Goal: Communication & Community: Answer question/provide support

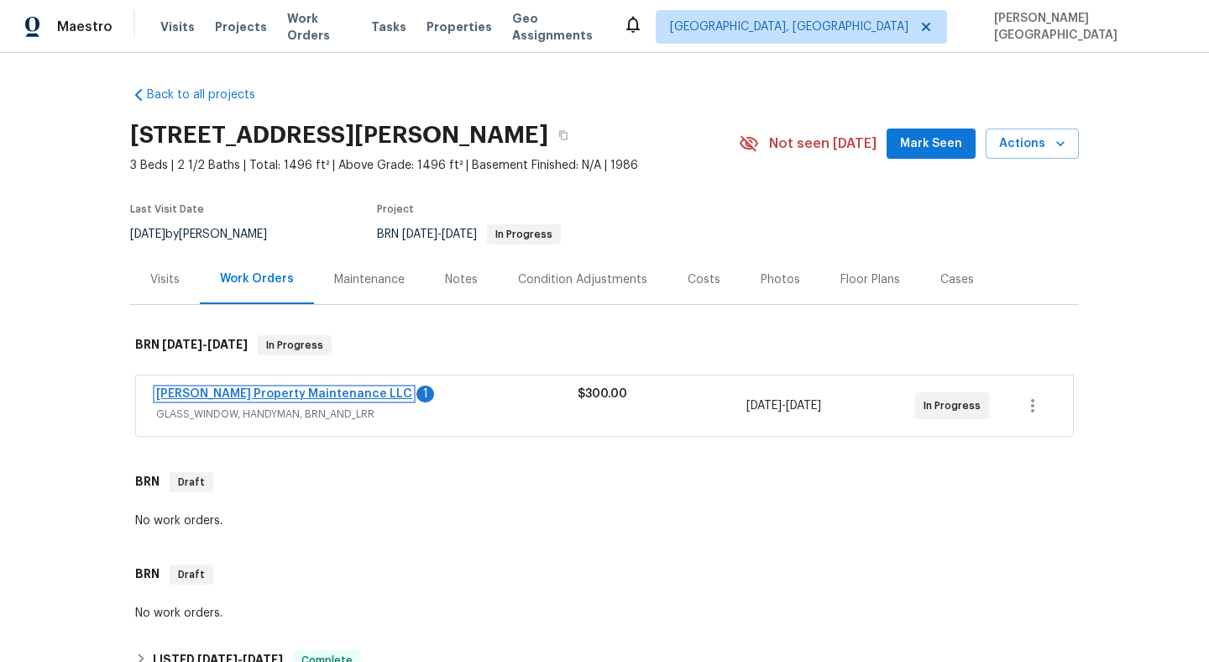
click at [303, 390] on link "[PERSON_NAME] Property Maintenance LLC" at bounding box center [284, 394] width 256 height 12
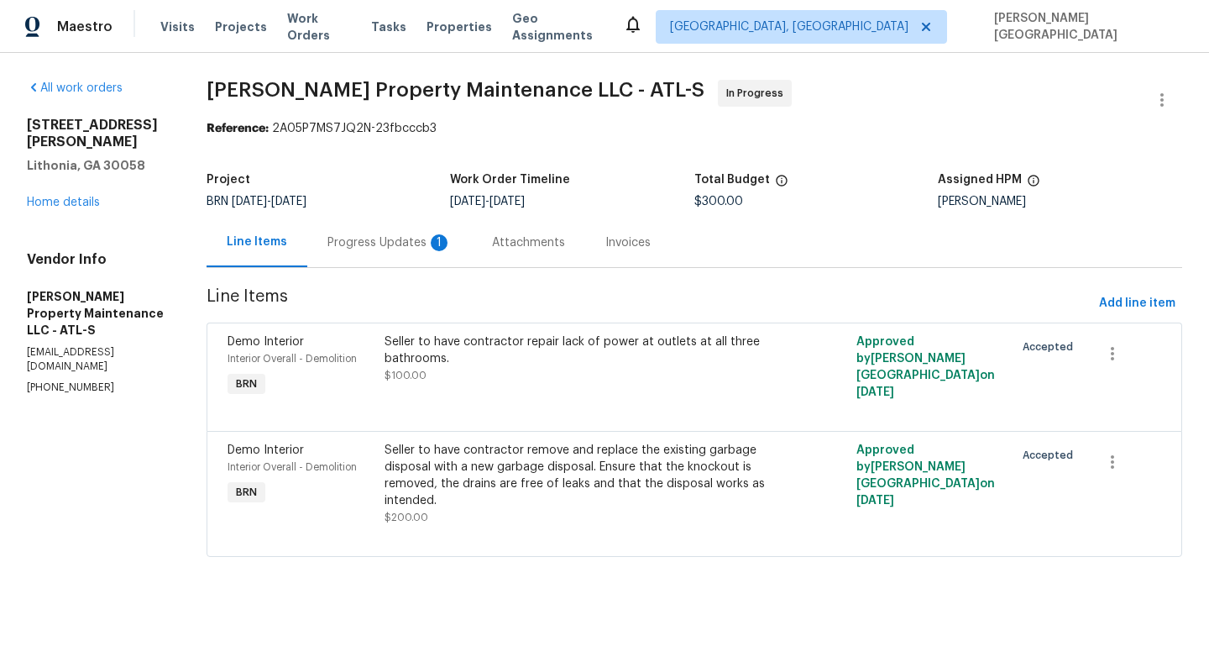
click at [438, 268] on section "[PERSON_NAME] Property Maintenance LLC - ATL-S In Progress Reference: 2A05P7MS7…" at bounding box center [695, 328] width 976 height 497
click at [432, 246] on div "Progress Updates 1" at bounding box center [389, 242] width 124 height 17
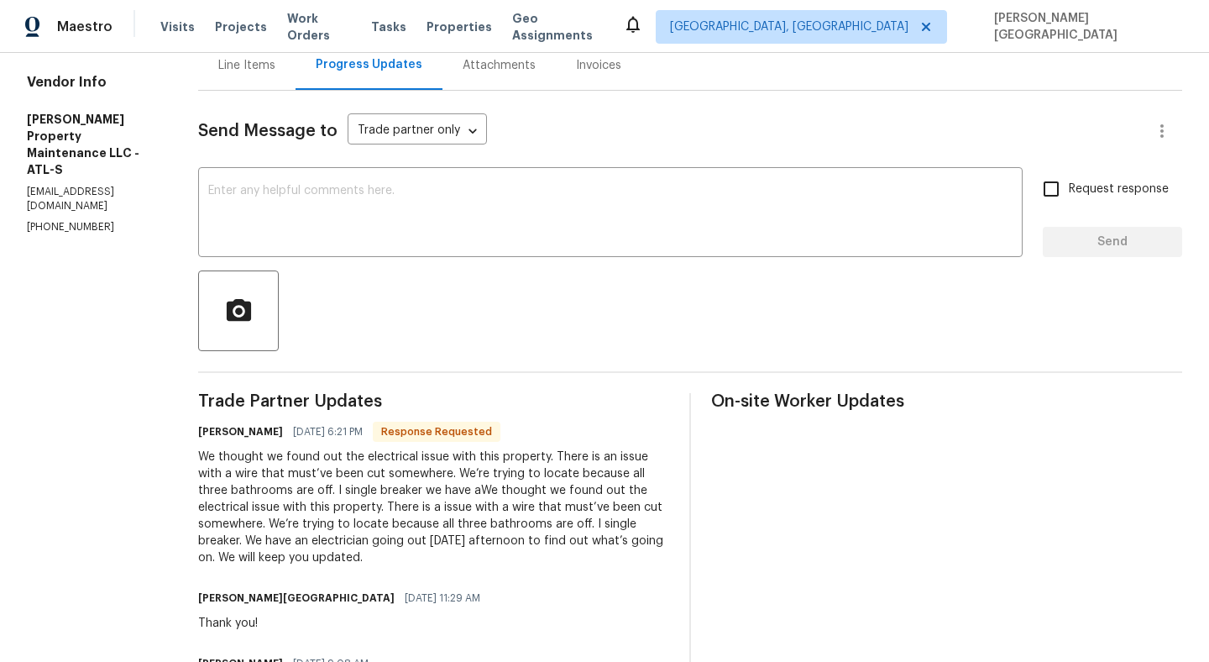
scroll to position [178, 0]
click at [276, 194] on textarea at bounding box center [610, 213] width 804 height 59
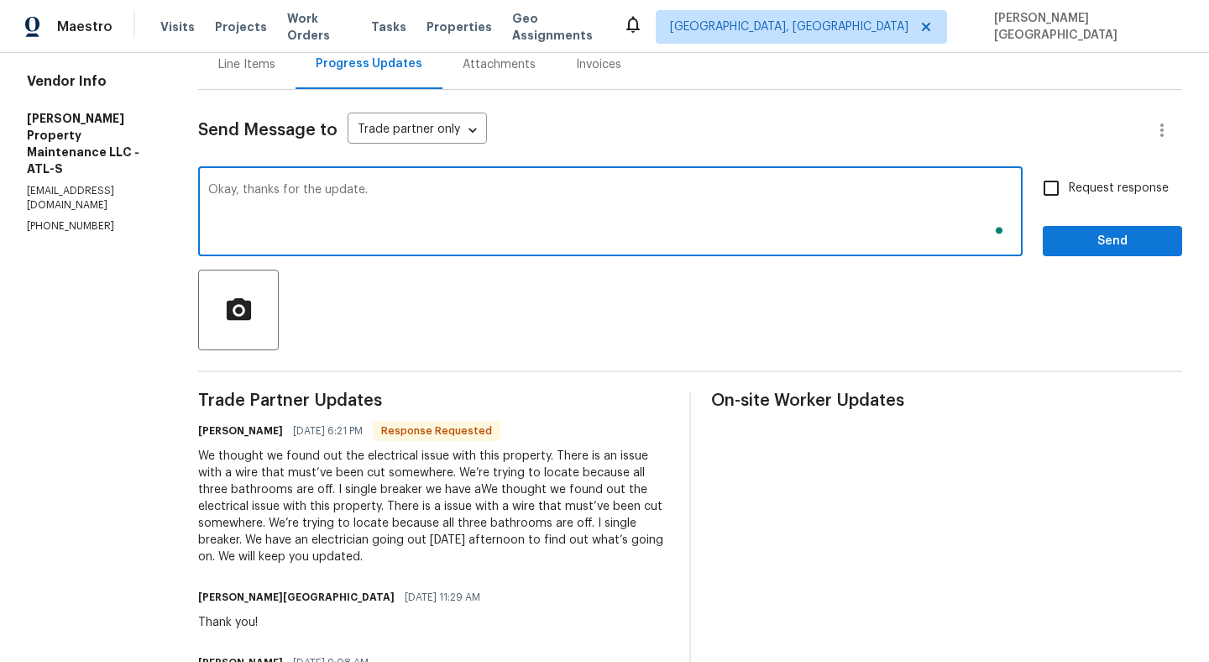
type textarea "Okay, thanks for the update."
drag, startPoint x: 1075, startPoint y: 196, endPoint x: 1080, endPoint y: 245, distance: 49.7
click at [1075, 195] on span "Request response" at bounding box center [1119, 189] width 100 height 18
click at [1069, 195] on input "Request response" at bounding box center [1050, 187] width 35 height 35
checkbox input "true"
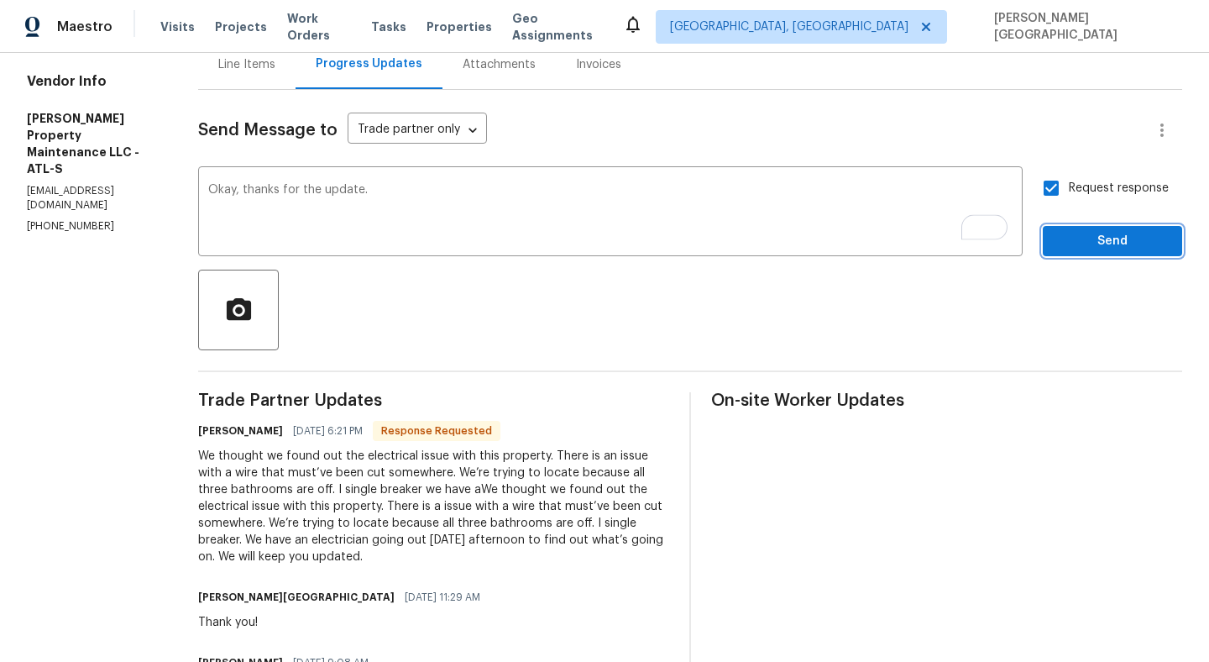
click at [1080, 248] on span "Send" at bounding box center [1112, 241] width 112 height 21
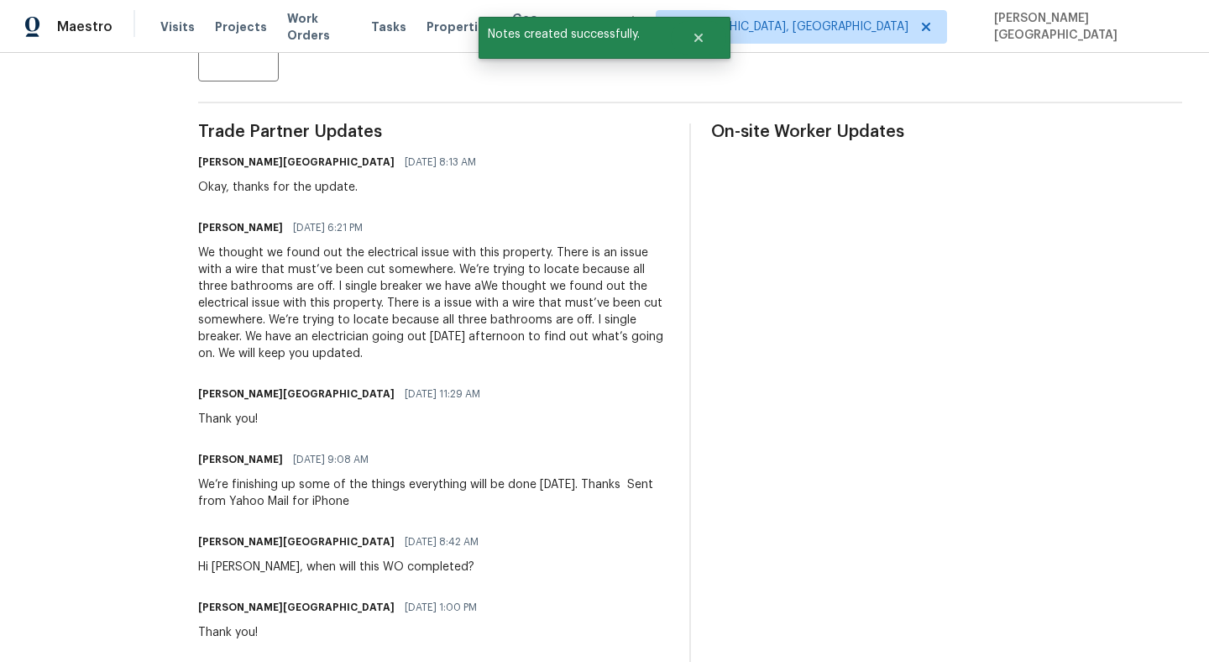
scroll to position [483, 0]
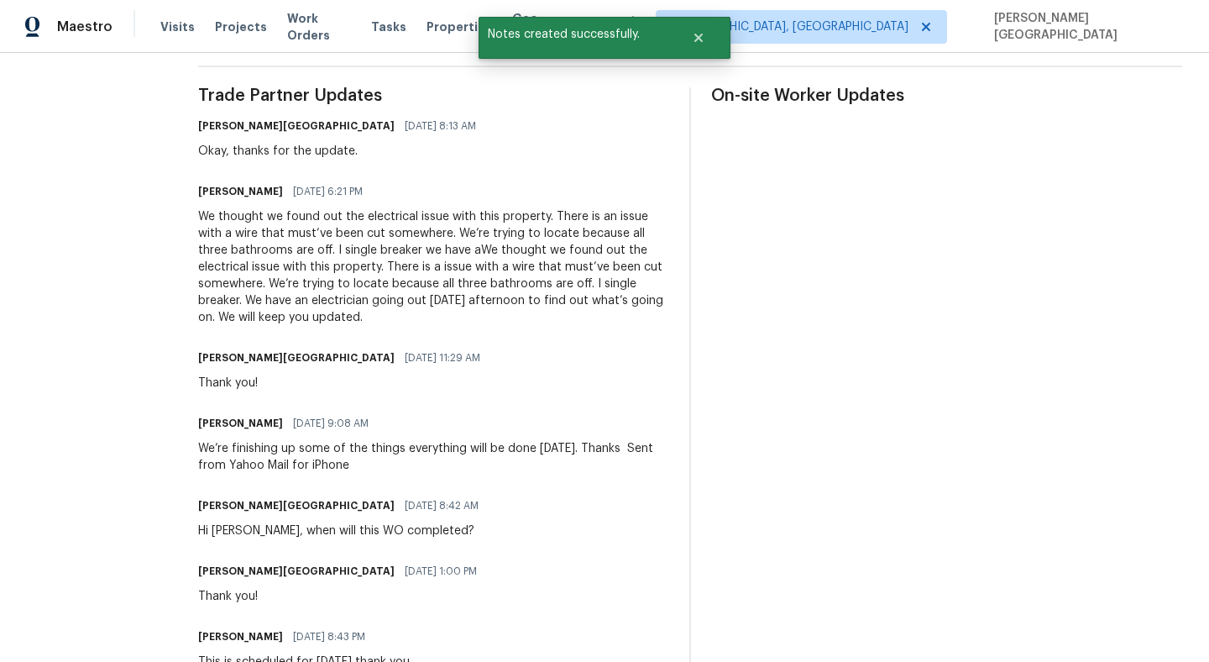
click at [316, 262] on div "We thought we found out the electrical issue with this property. There is an is…" at bounding box center [433, 267] width 471 height 118
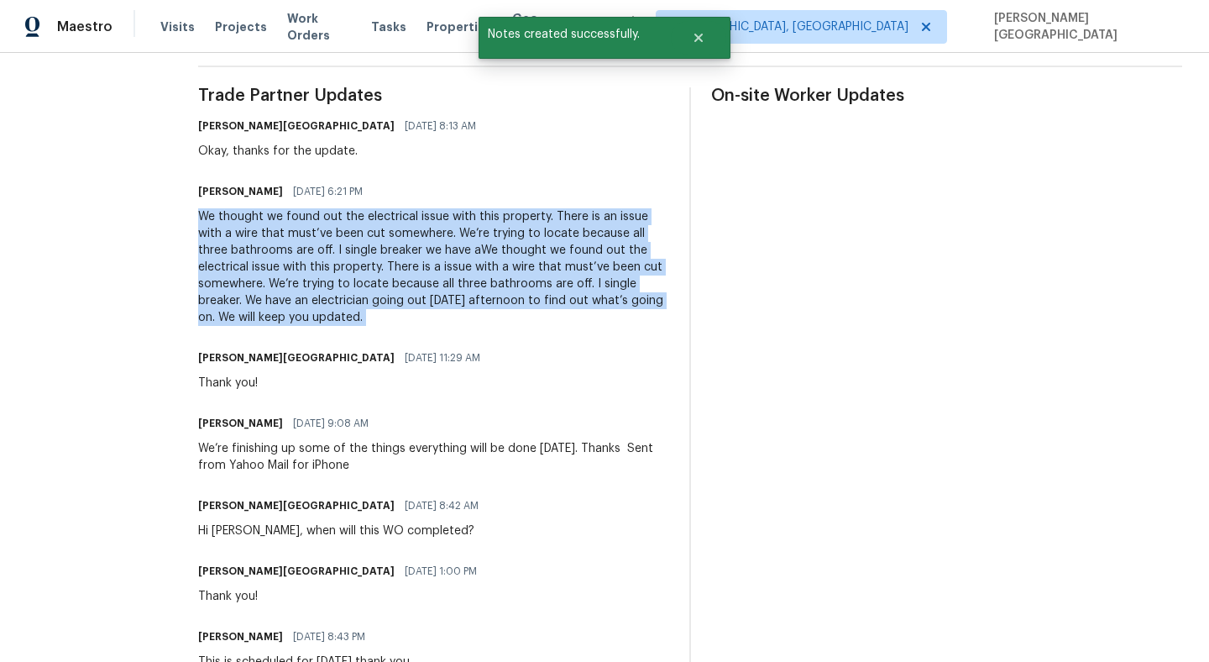
click at [316, 262] on div "We thought we found out the electrical issue with this property. There is an is…" at bounding box center [433, 267] width 471 height 118
copy div "We thought we found out the electrical issue with this property. There is an is…"
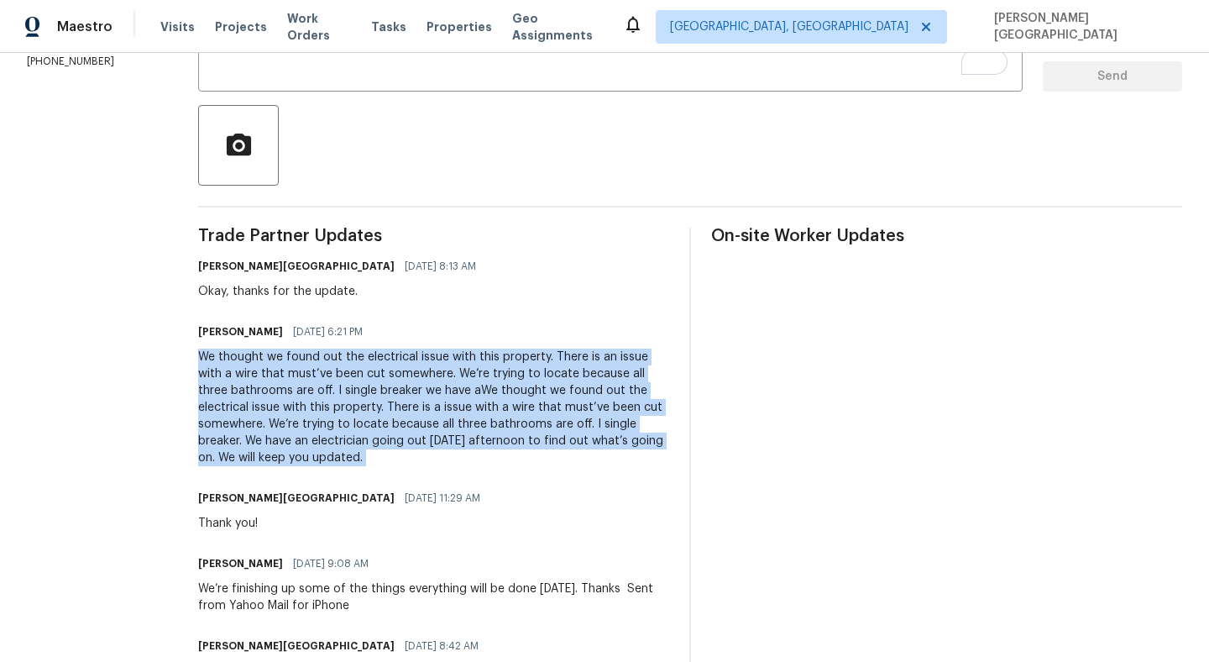
scroll to position [144, 0]
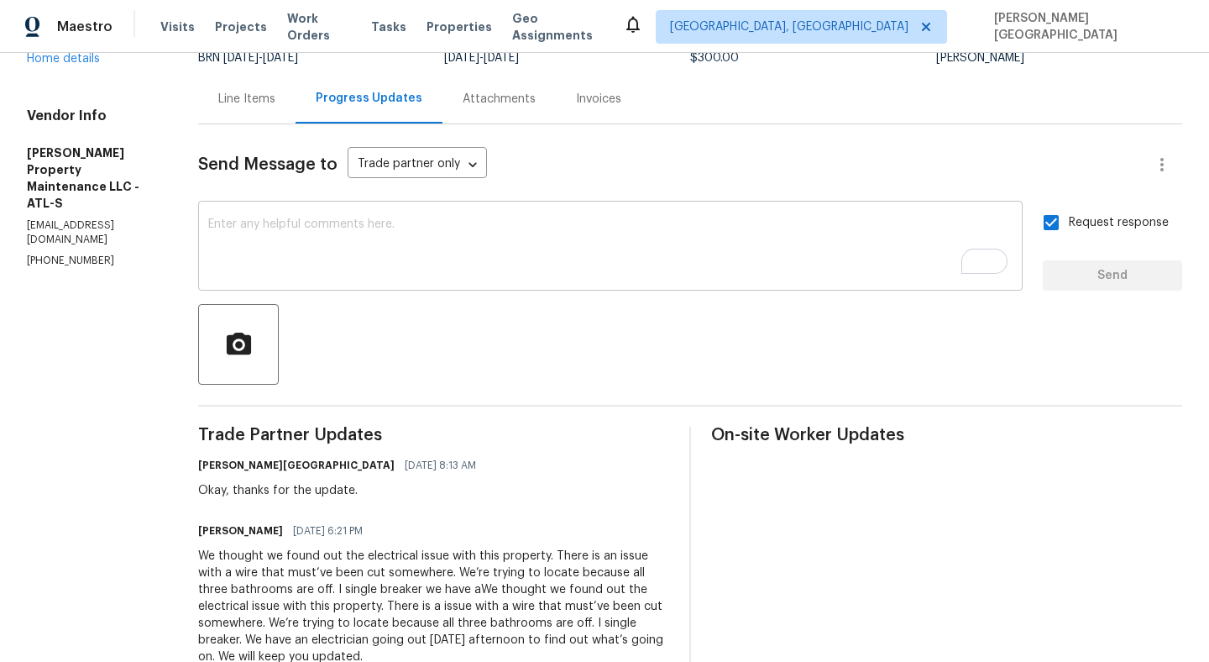
click at [290, 213] on div "x ​" at bounding box center [610, 248] width 824 height 86
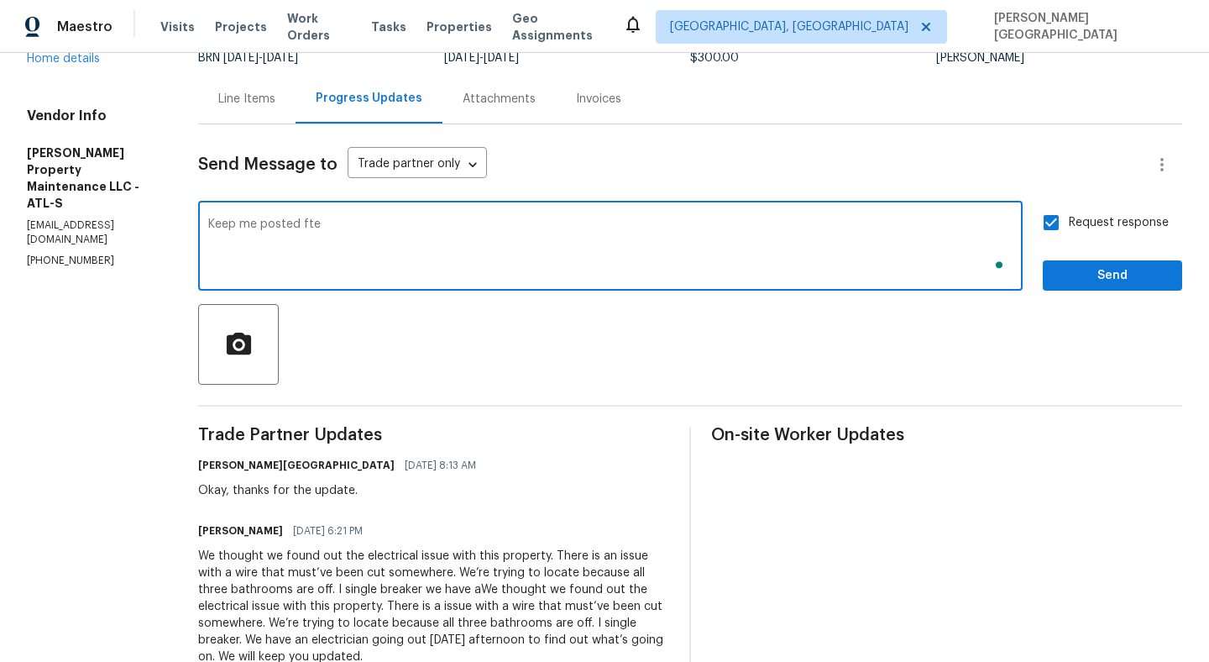
type textarea "Keep me posted fter"
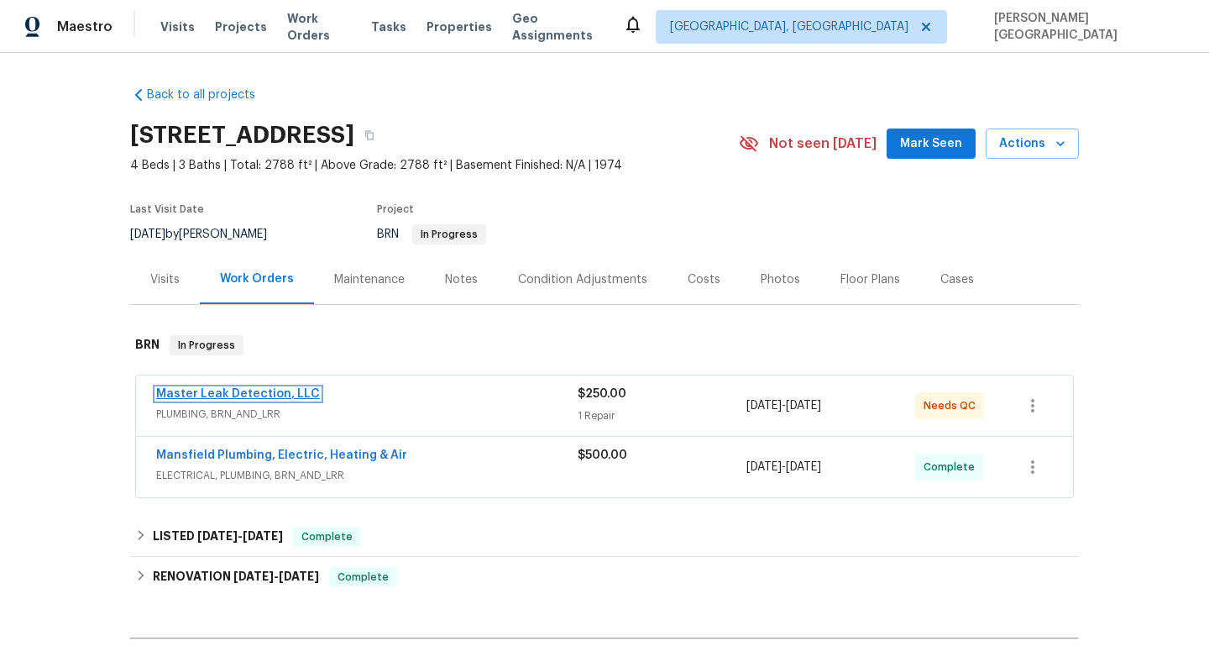
click at [231, 392] on link "Master Leak Detection, LLC" at bounding box center [238, 394] width 164 height 12
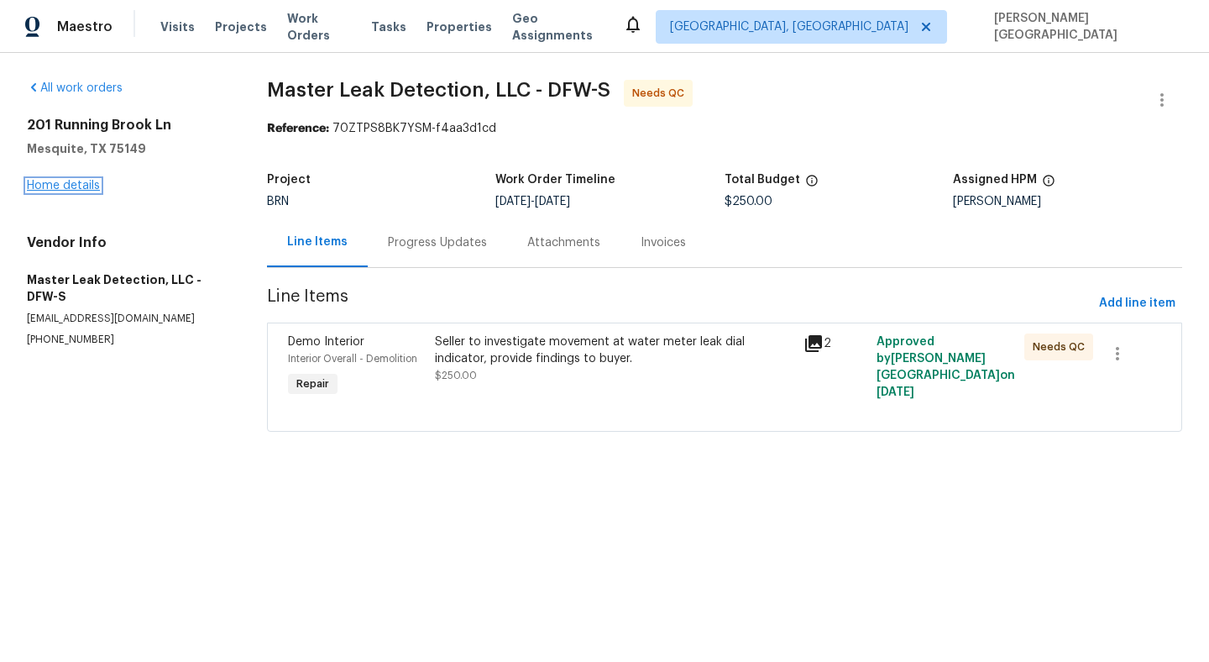
click at [57, 183] on link "Home details" at bounding box center [63, 186] width 73 height 12
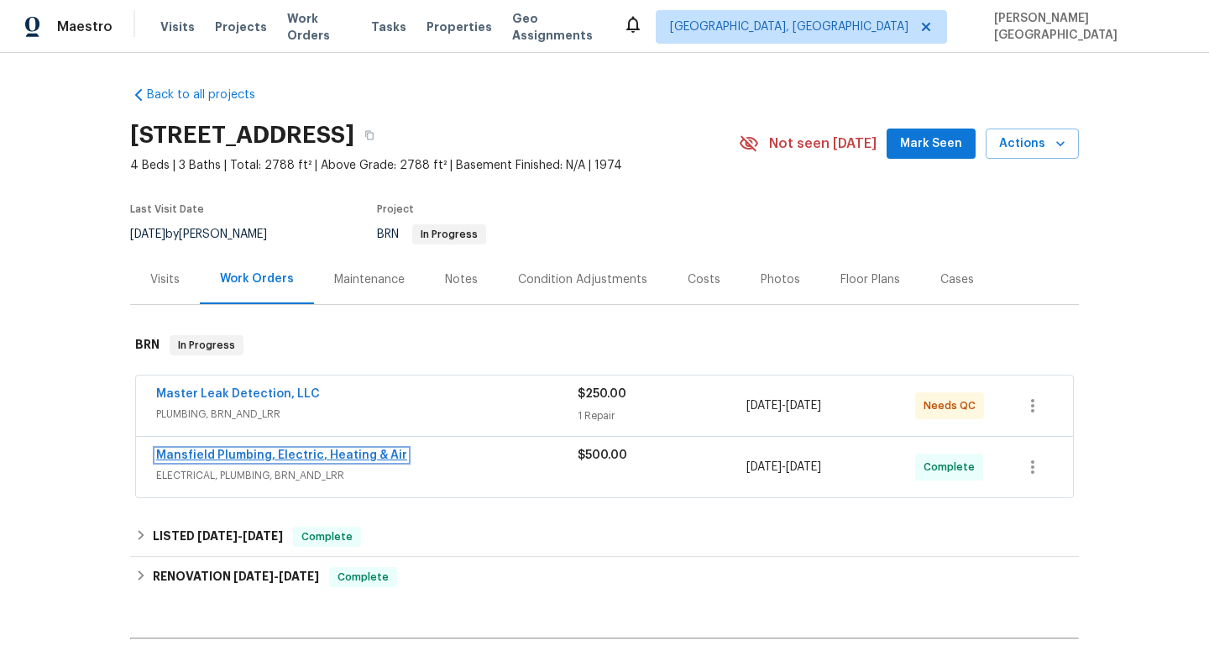
click at [254, 453] on link "Mansfield Plumbing, Electric, Heating & Air" at bounding box center [281, 455] width 251 height 12
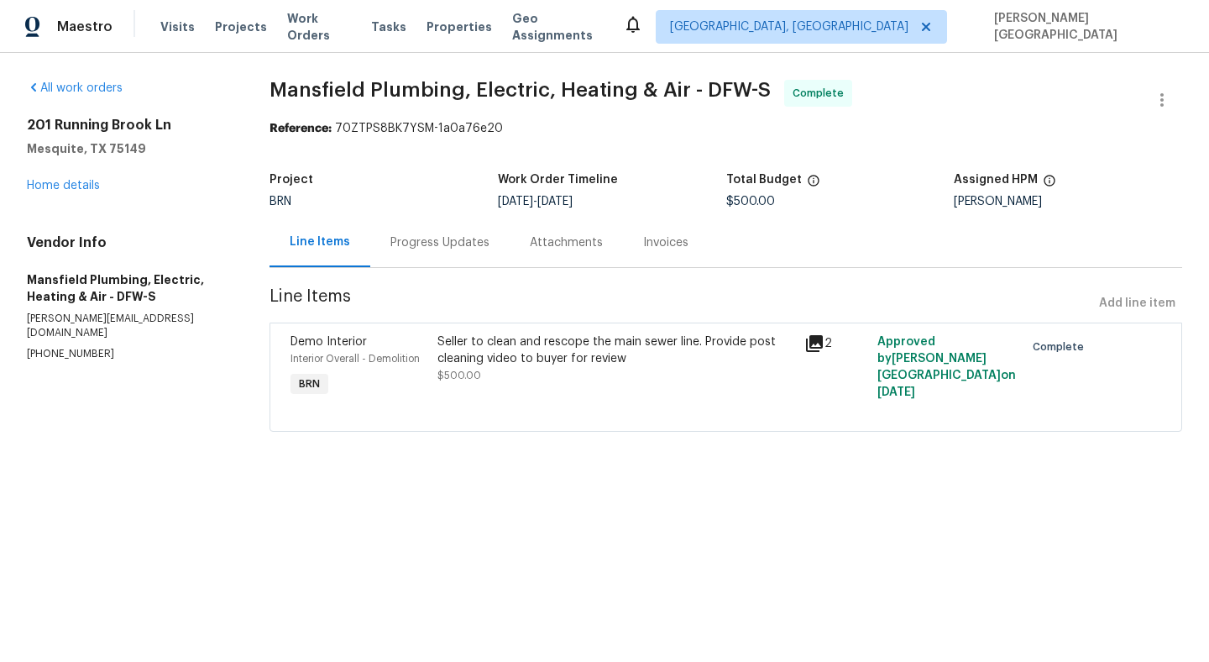
click at [525, 352] on div "Seller to clean and rescope the main sewer line. Provide post cleaning video to…" at bounding box center [615, 350] width 357 height 34
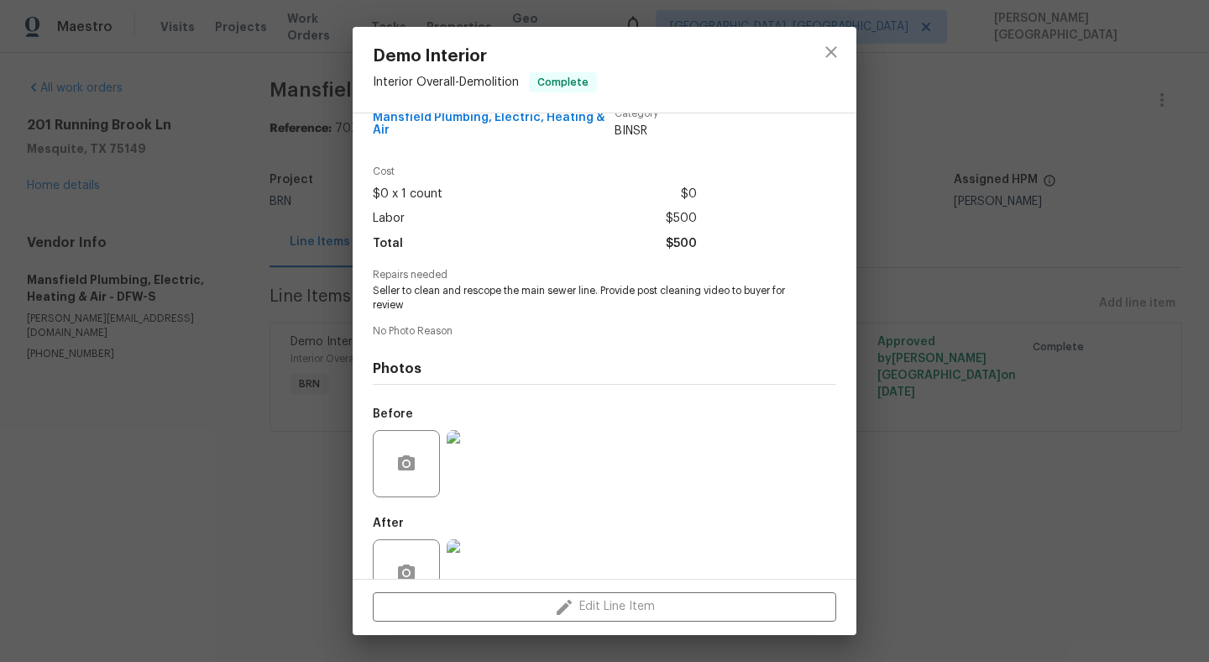
scroll to position [81, 0]
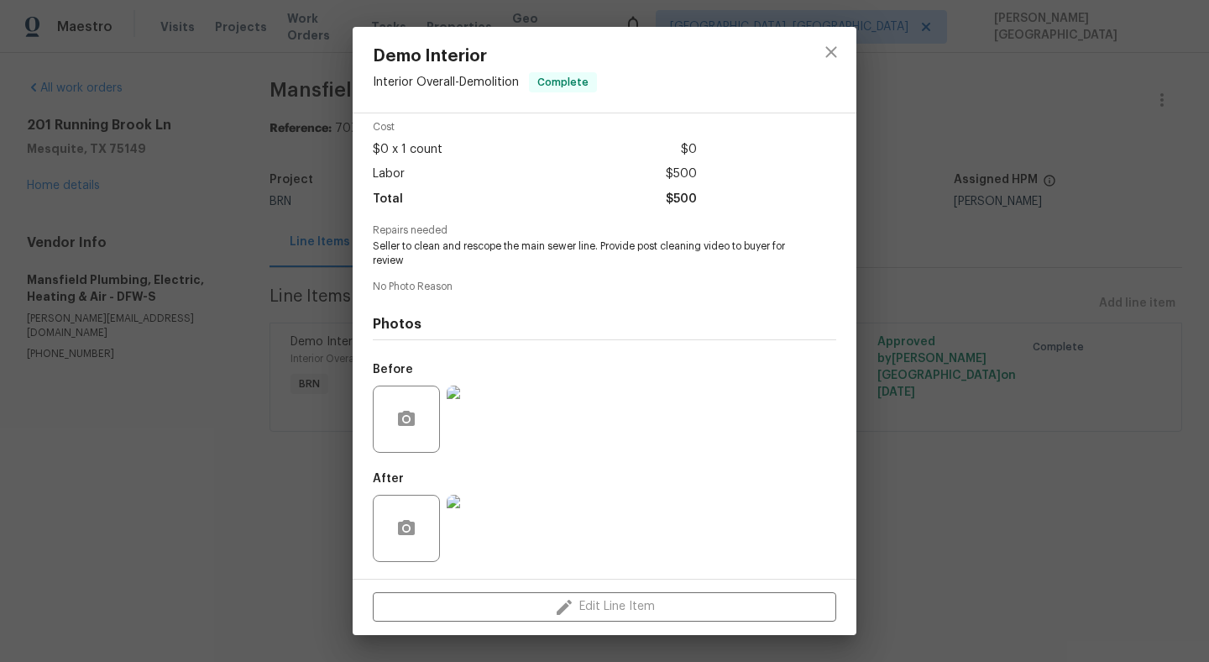
click at [869, 411] on div "Demo Interior Interior Overall - Demolition Complete Vendor Mansfield Plumbing,…" at bounding box center [604, 331] width 1209 height 662
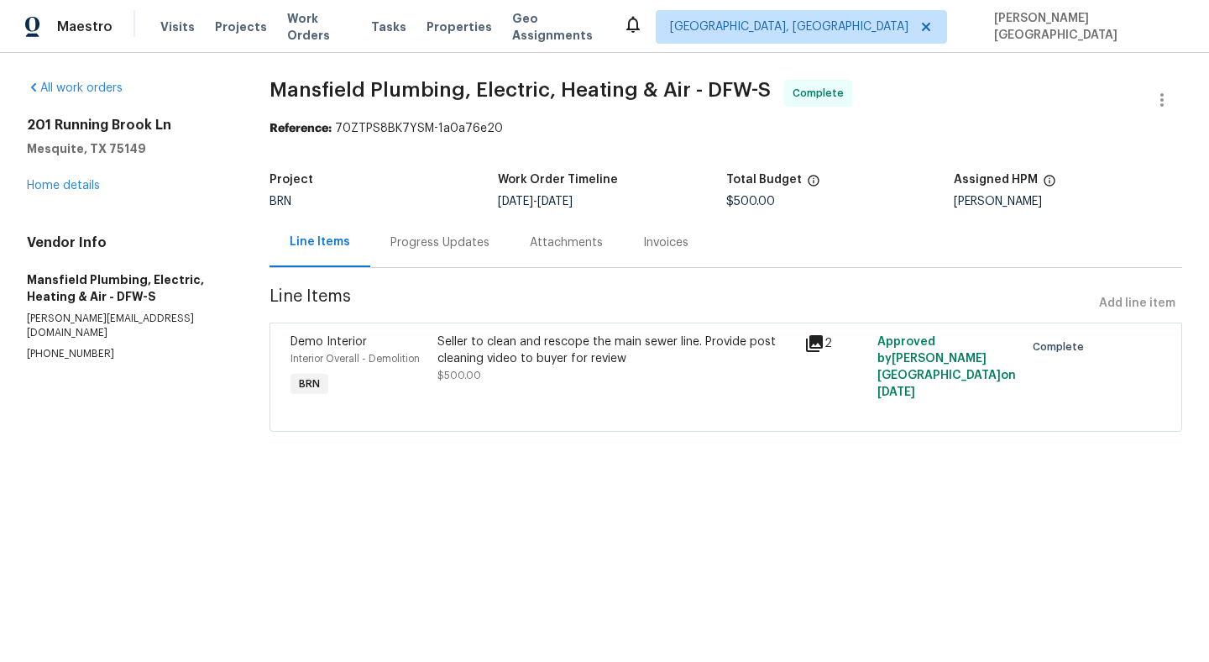
click at [463, 241] on div "Progress Updates" at bounding box center [439, 242] width 99 height 17
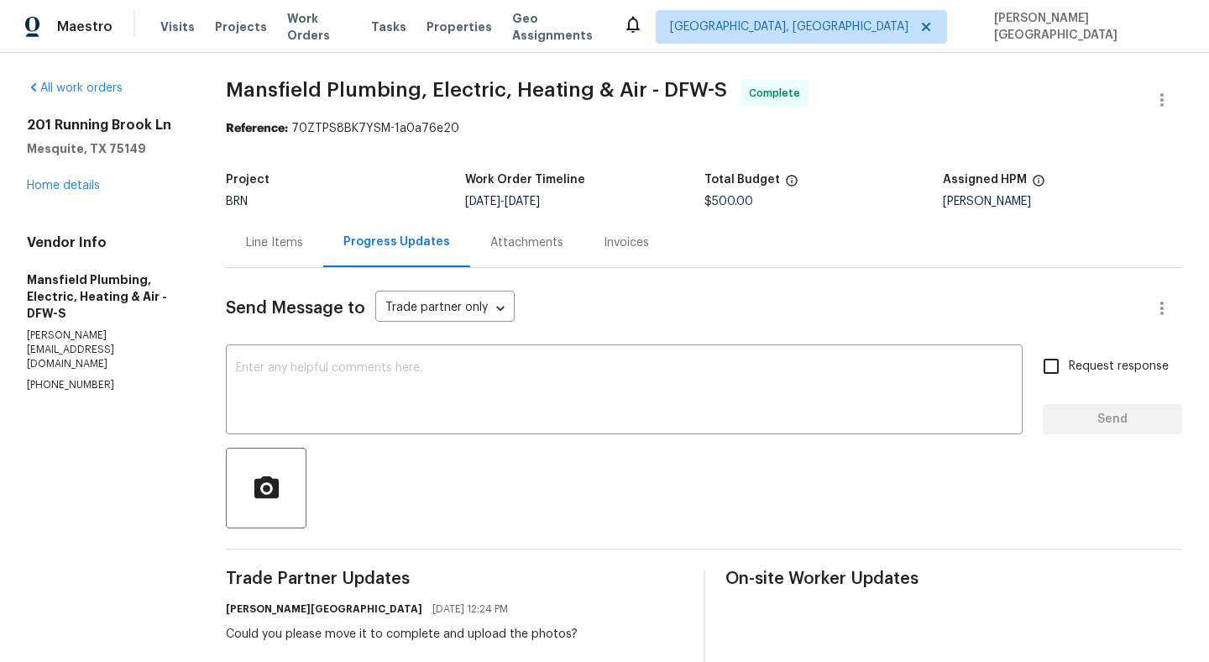
click at [266, 251] on div "Line Items" at bounding box center [274, 242] width 97 height 50
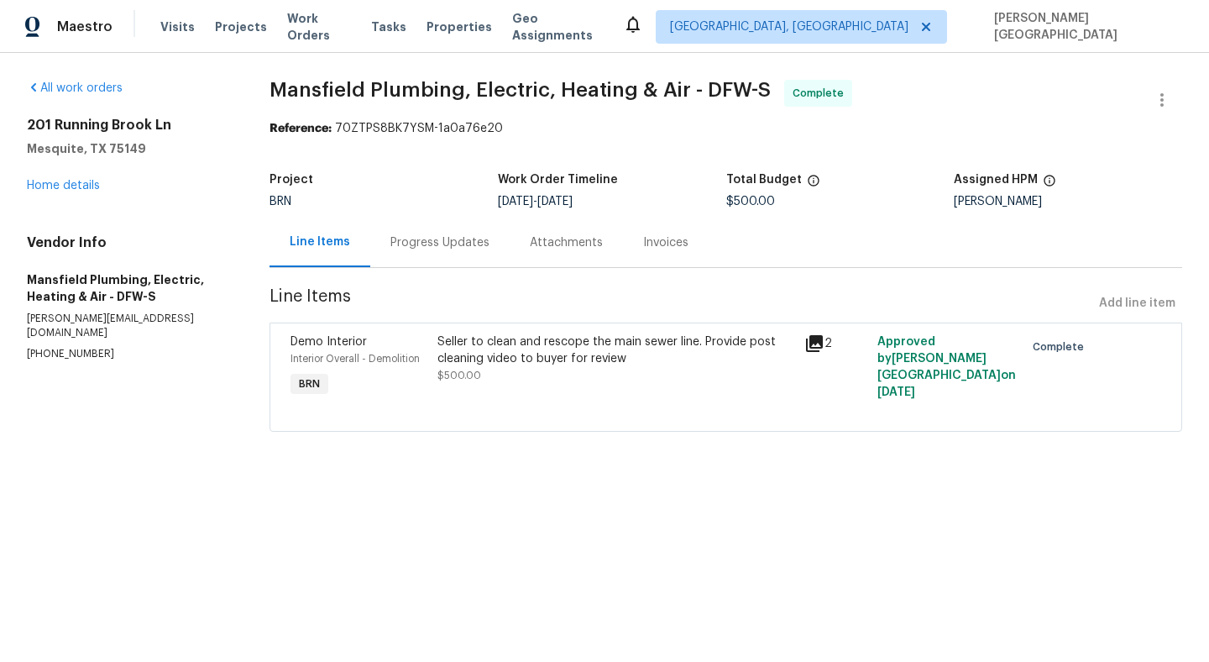
click at [436, 250] on div "Progress Updates" at bounding box center [439, 242] width 99 height 17
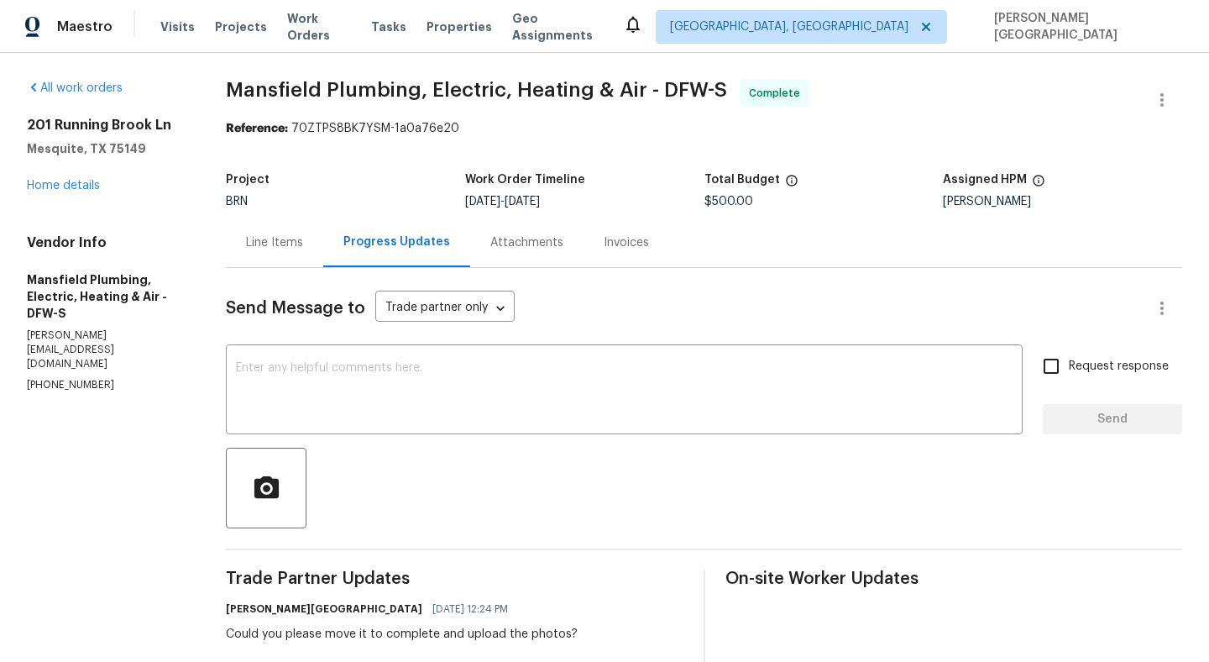
click at [25, 325] on div "All work orders 201 Running Brook Ln Mesquite, TX 75149 Home details Vendor Inf…" at bounding box center [604, 527] width 1209 height 949
copy p "heather@mansfieldtxplumbing.com"
click at [301, 235] on div "Line Items" at bounding box center [274, 242] width 57 height 17
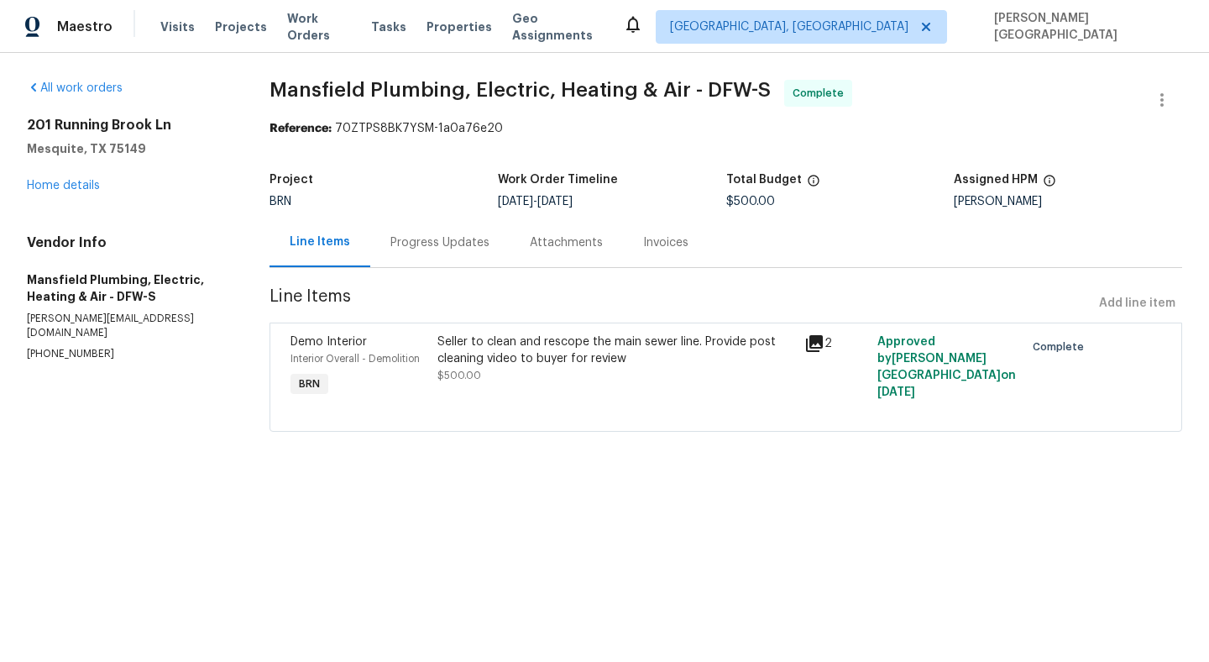
click at [439, 258] on div "Progress Updates" at bounding box center [439, 242] width 139 height 50
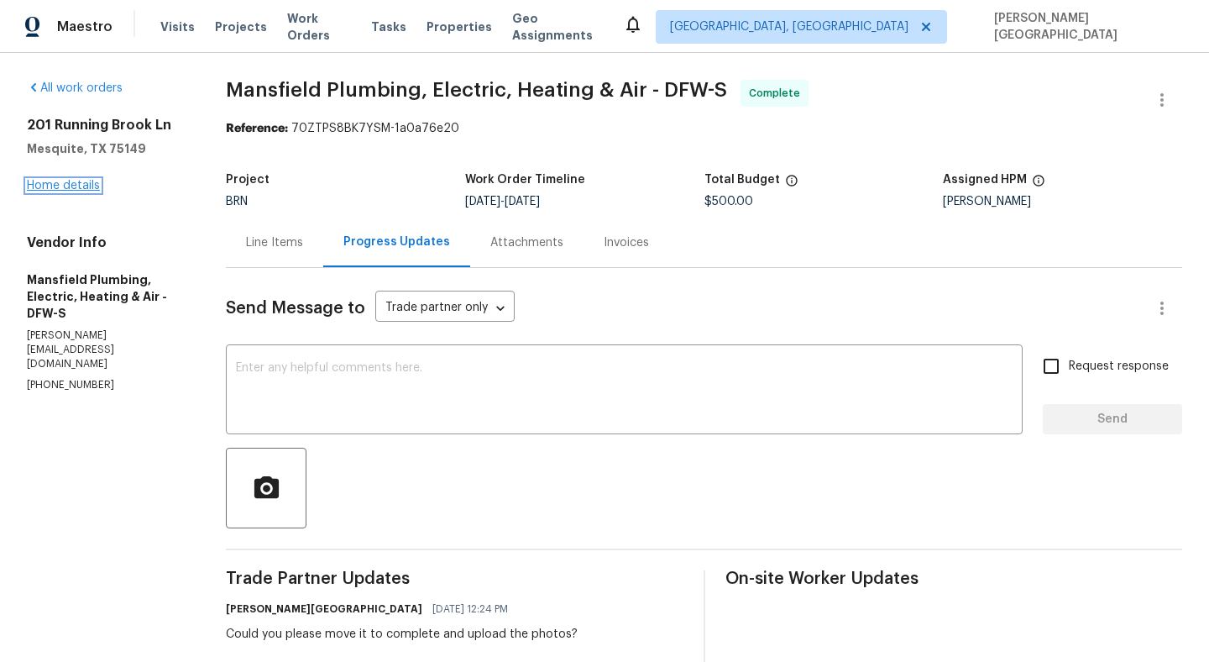
click at [60, 186] on link "Home details" at bounding box center [63, 186] width 73 height 12
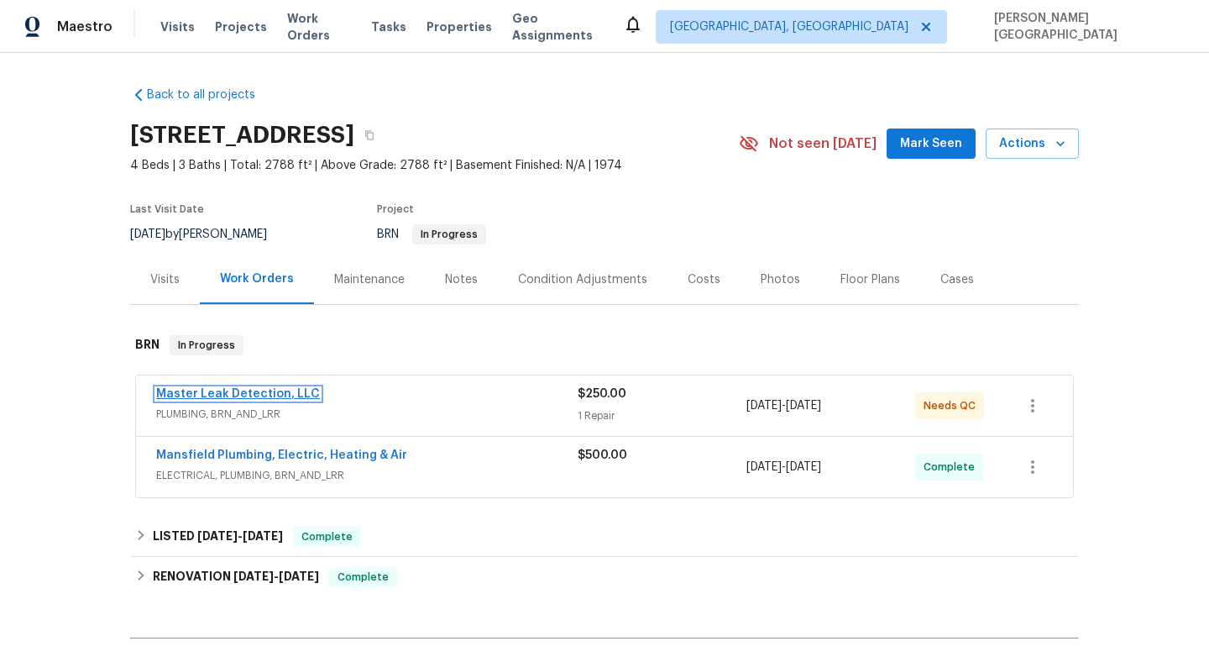
click at [195, 398] on link "Master Leak Detection, LLC" at bounding box center [238, 394] width 164 height 12
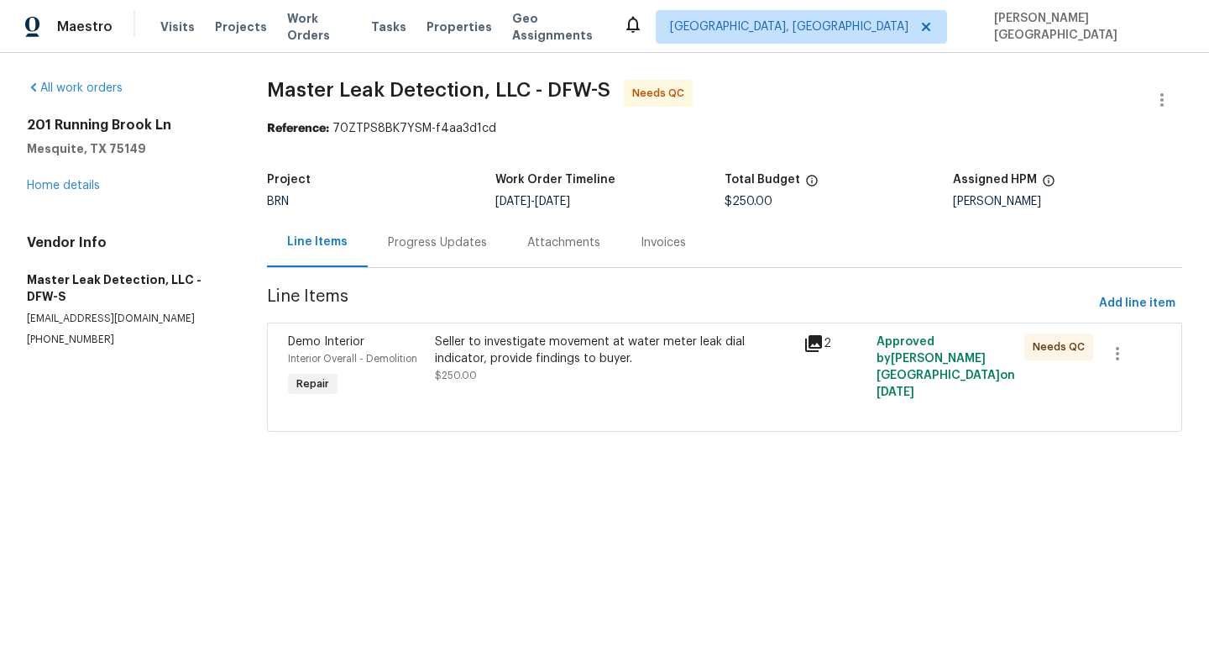
click at [452, 239] on div "Progress Updates" at bounding box center [437, 242] width 99 height 17
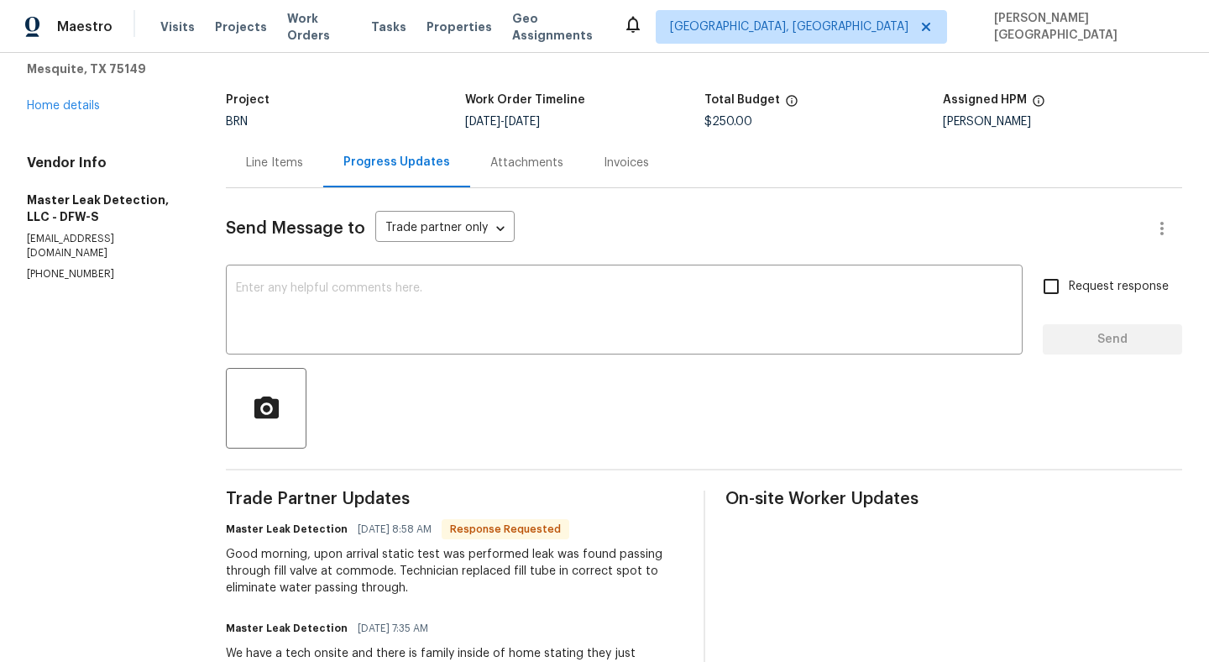
scroll to position [74, 0]
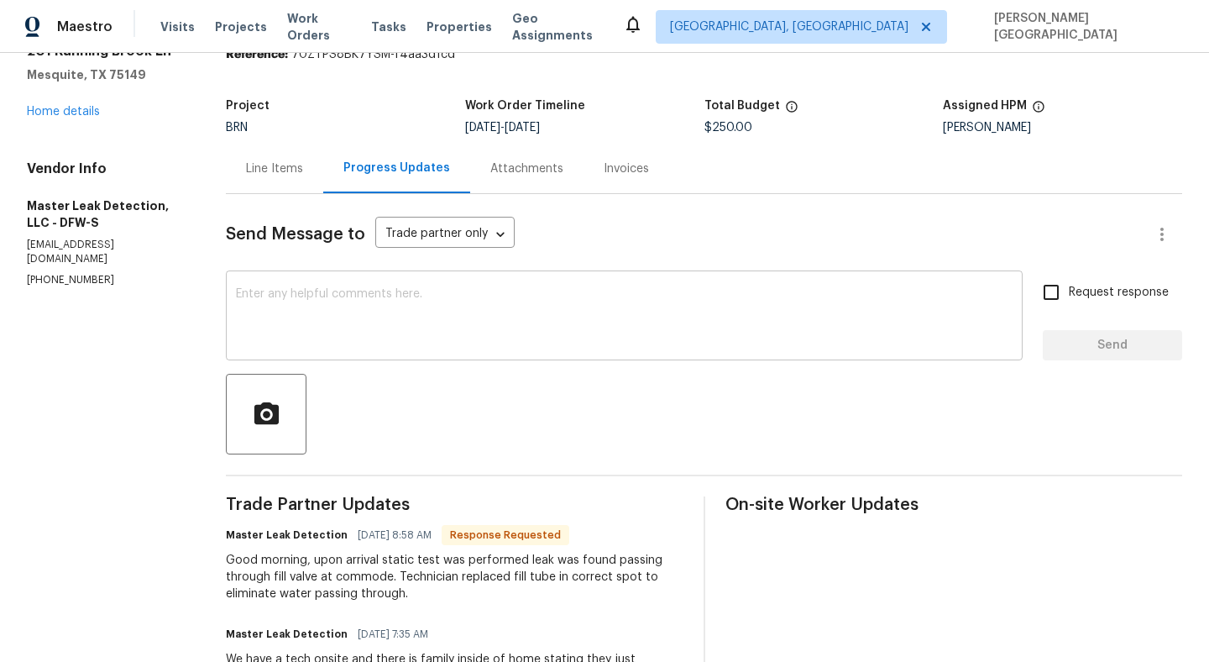
click at [382, 333] on textarea at bounding box center [624, 317] width 777 height 59
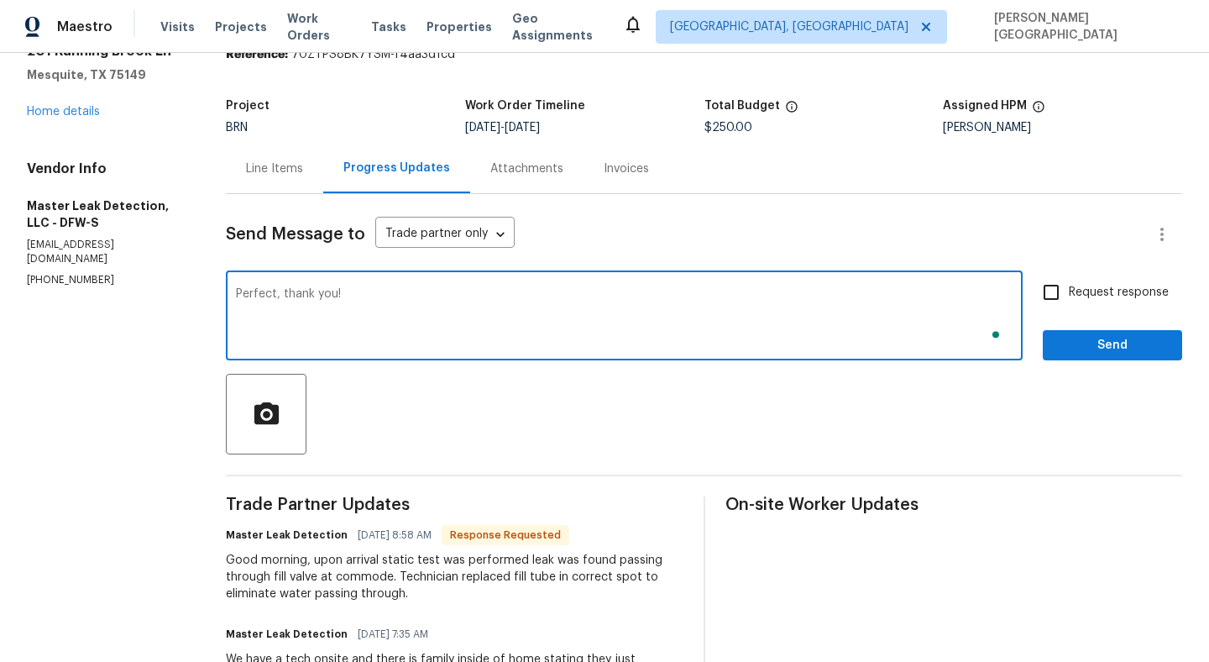
type textarea "Perfect, thank you!"
click at [1079, 279] on label "Request response" at bounding box center [1100, 292] width 135 height 35
click at [1069, 279] on input "Request response" at bounding box center [1050, 292] width 35 height 35
checkbox input "true"
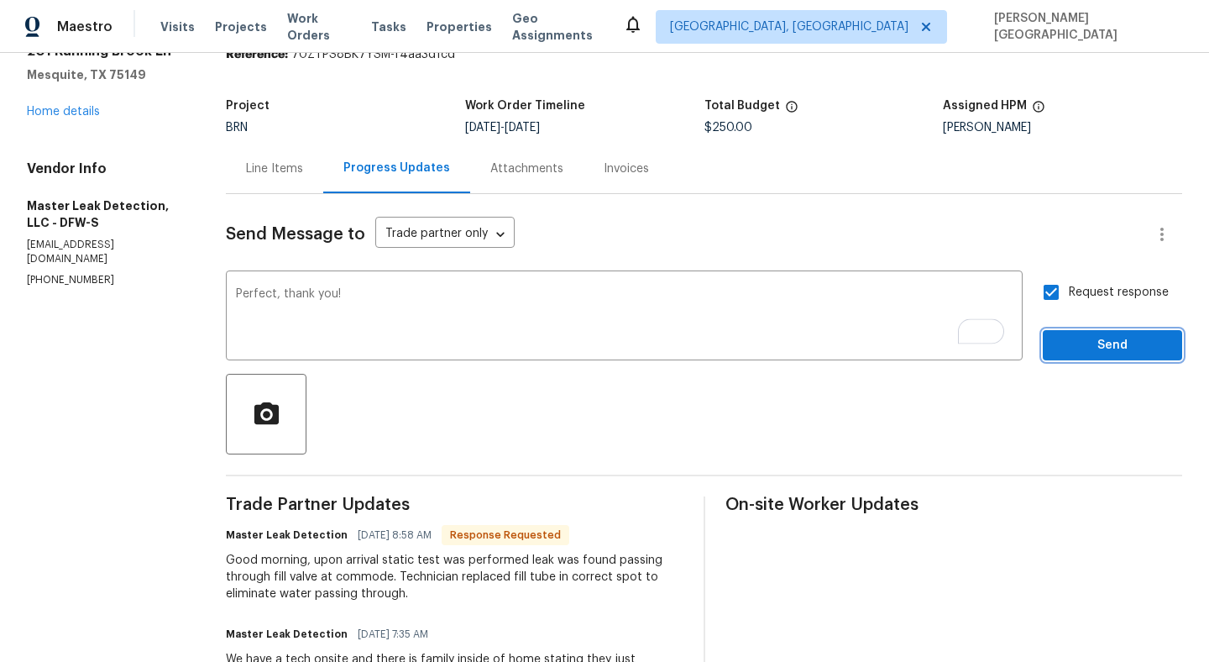
click at [1079, 340] on span "Send" at bounding box center [1112, 345] width 112 height 21
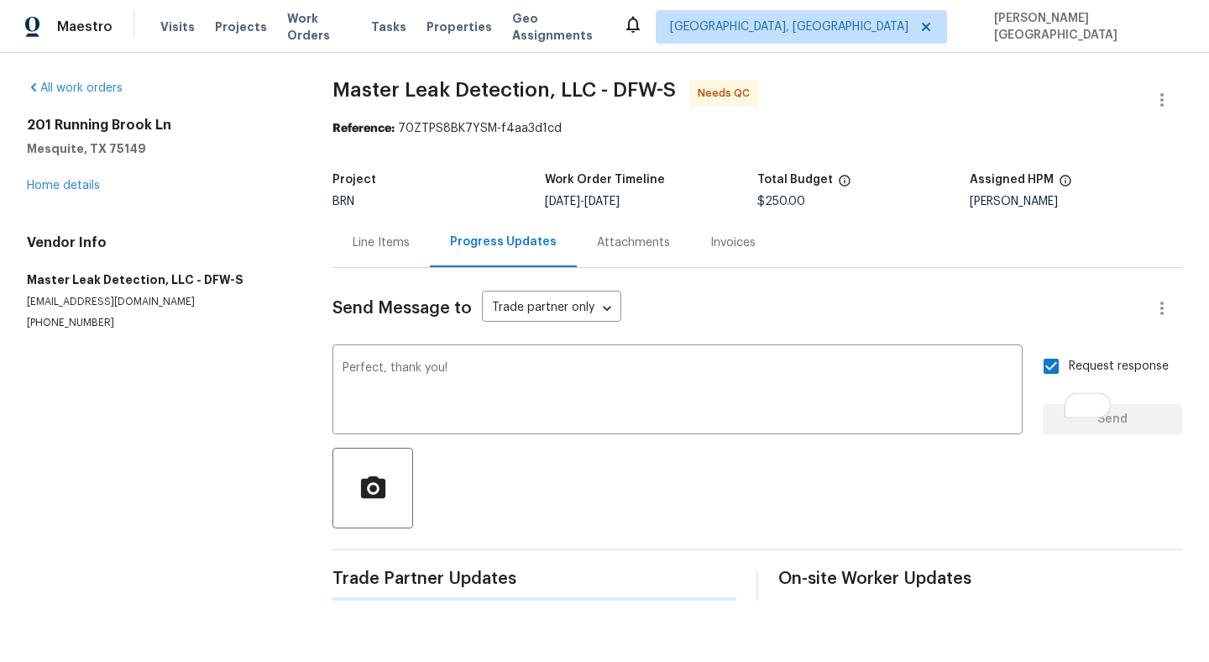
scroll to position [0, 0]
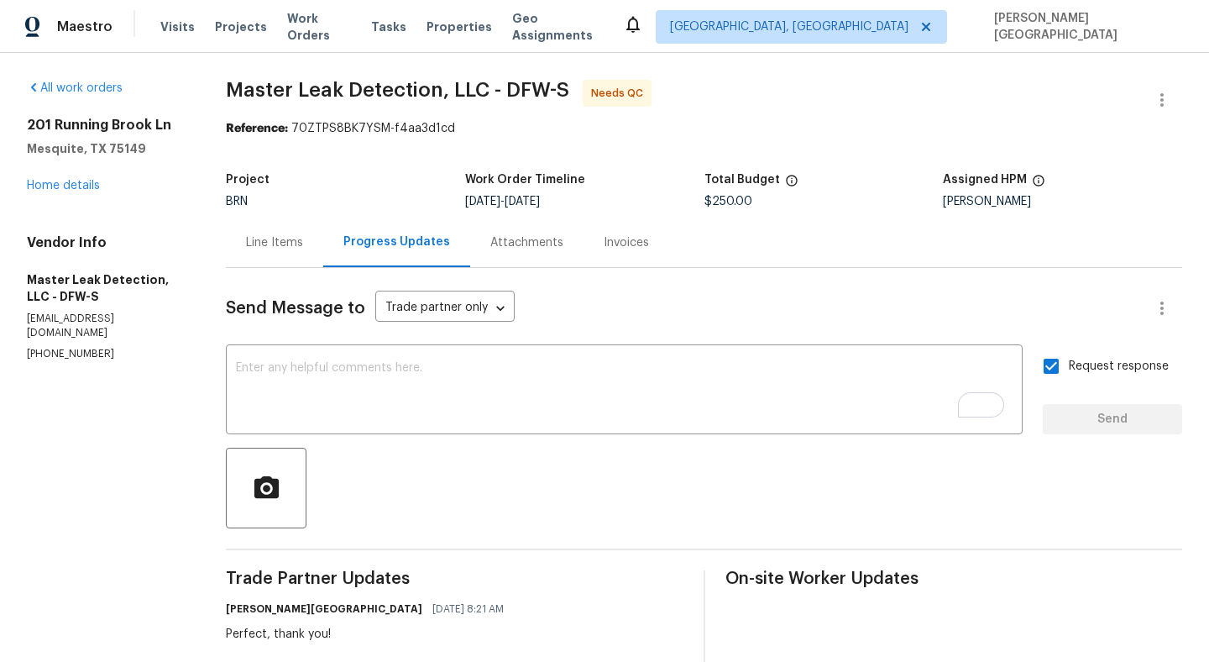
click at [273, 258] on div "Line Items" at bounding box center [274, 242] width 97 height 50
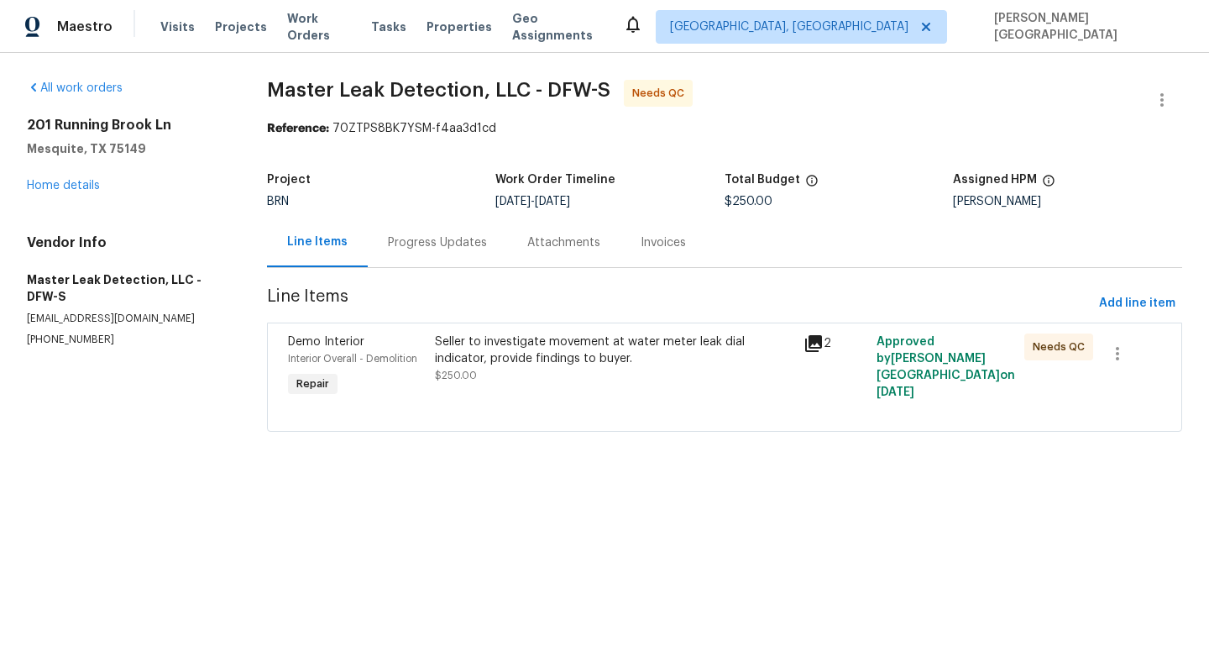
click at [589, 400] on div at bounding box center [724, 410] width 873 height 20
click at [554, 348] on div "Seller to investigate movement at water meter leak dial indicator, provide find…" at bounding box center [614, 350] width 358 height 34
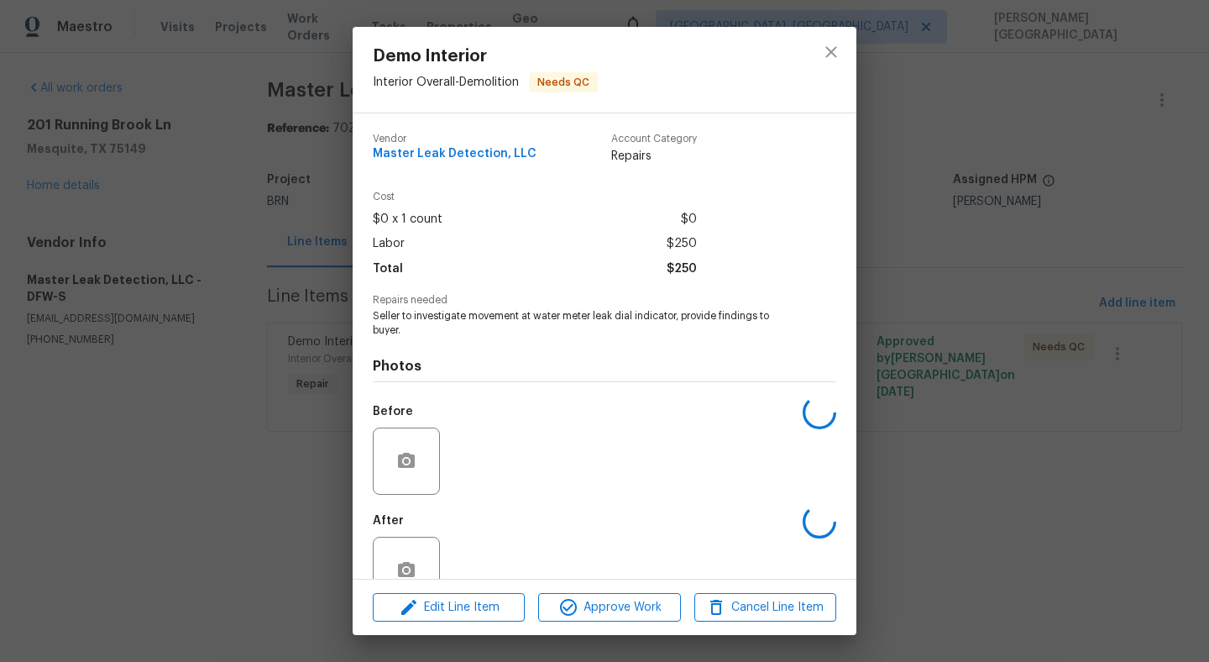
scroll to position [42, 0]
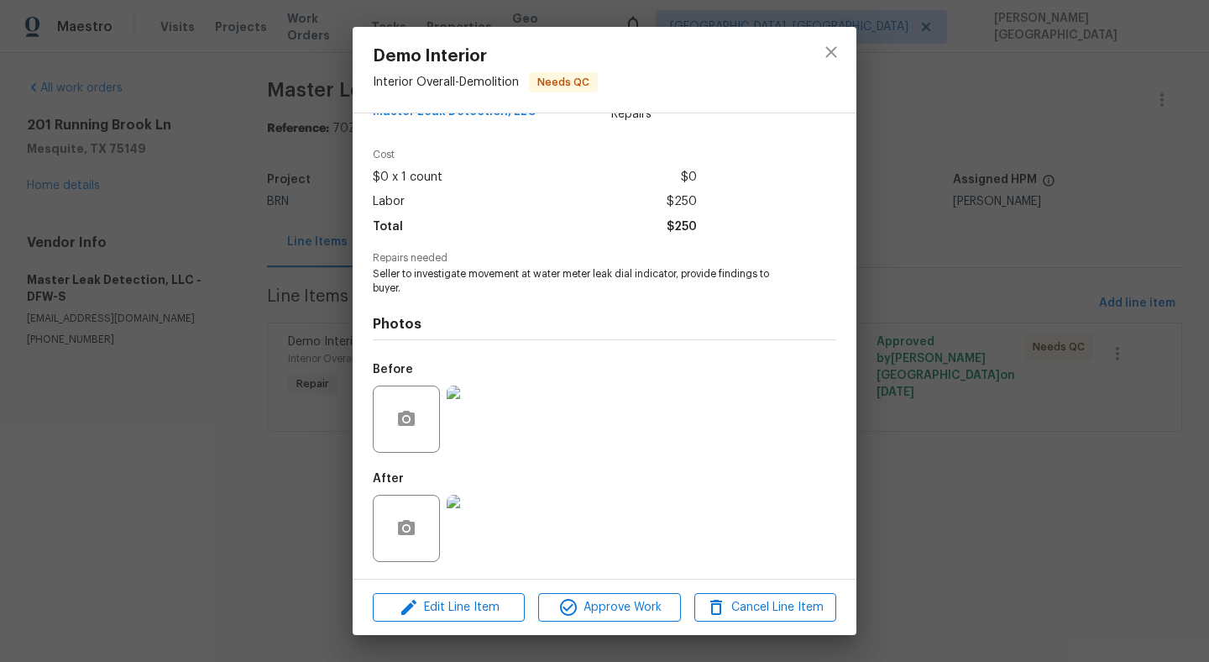
click at [500, 408] on img at bounding box center [480, 418] width 67 height 67
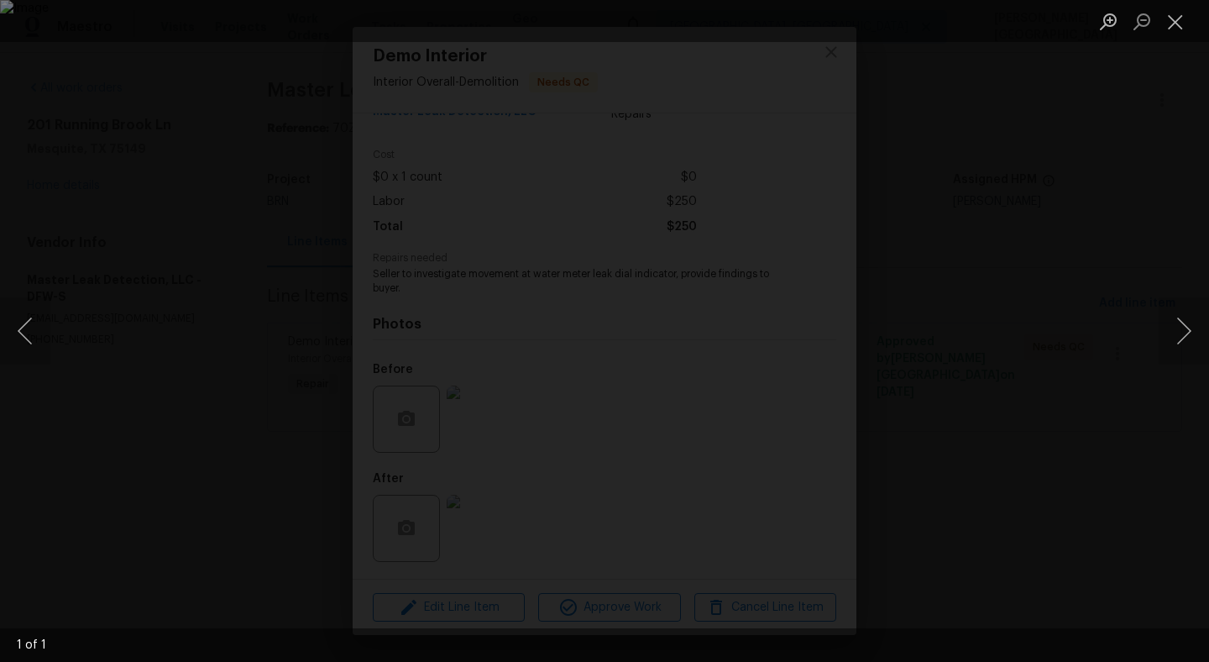
click at [1151, 279] on div "Lightbox" at bounding box center [604, 331] width 1209 height 662
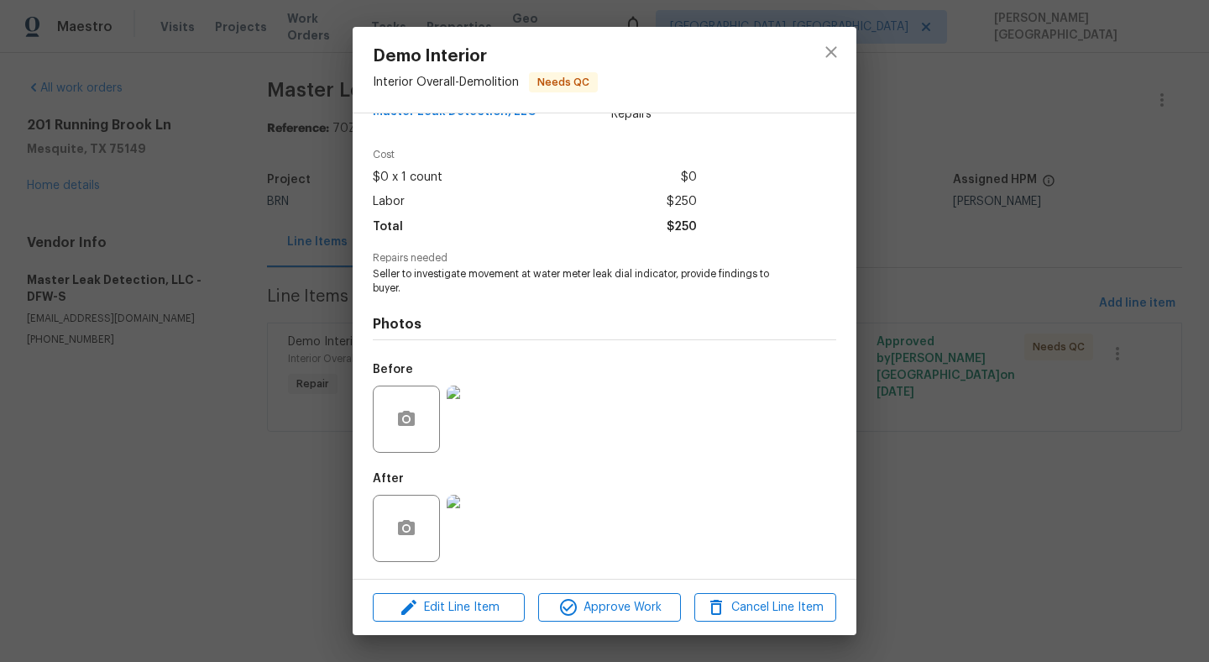
click at [475, 523] on img at bounding box center [480, 527] width 67 height 67
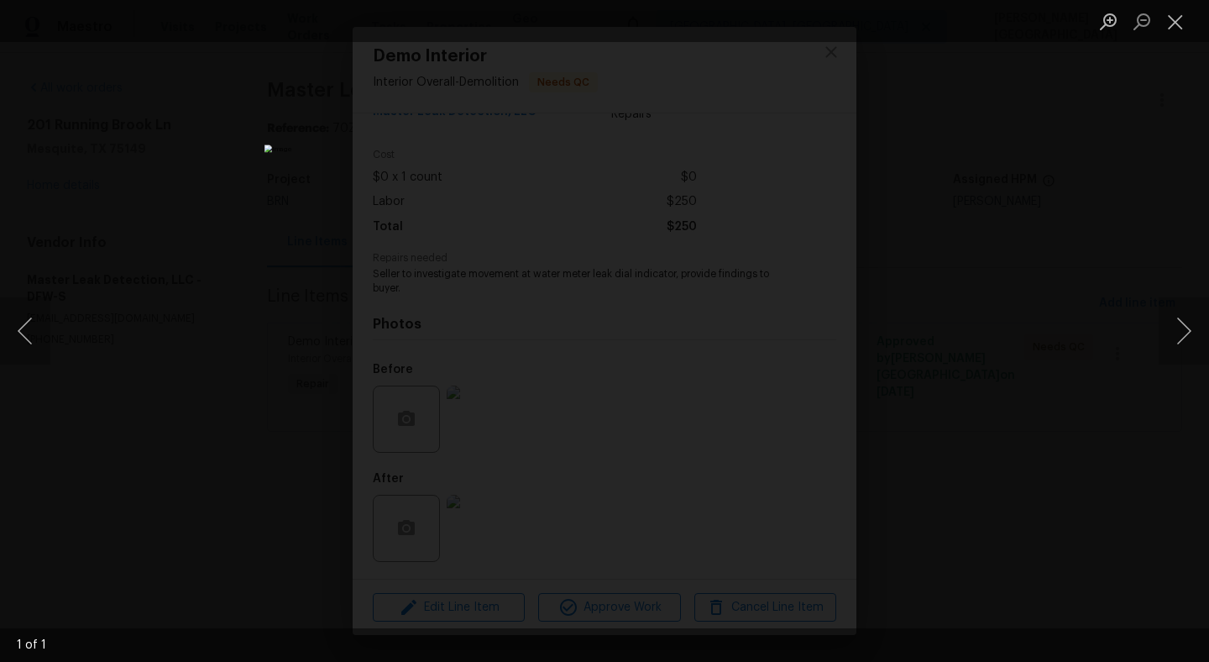
click at [1044, 274] on div "Lightbox" at bounding box center [604, 331] width 1209 height 662
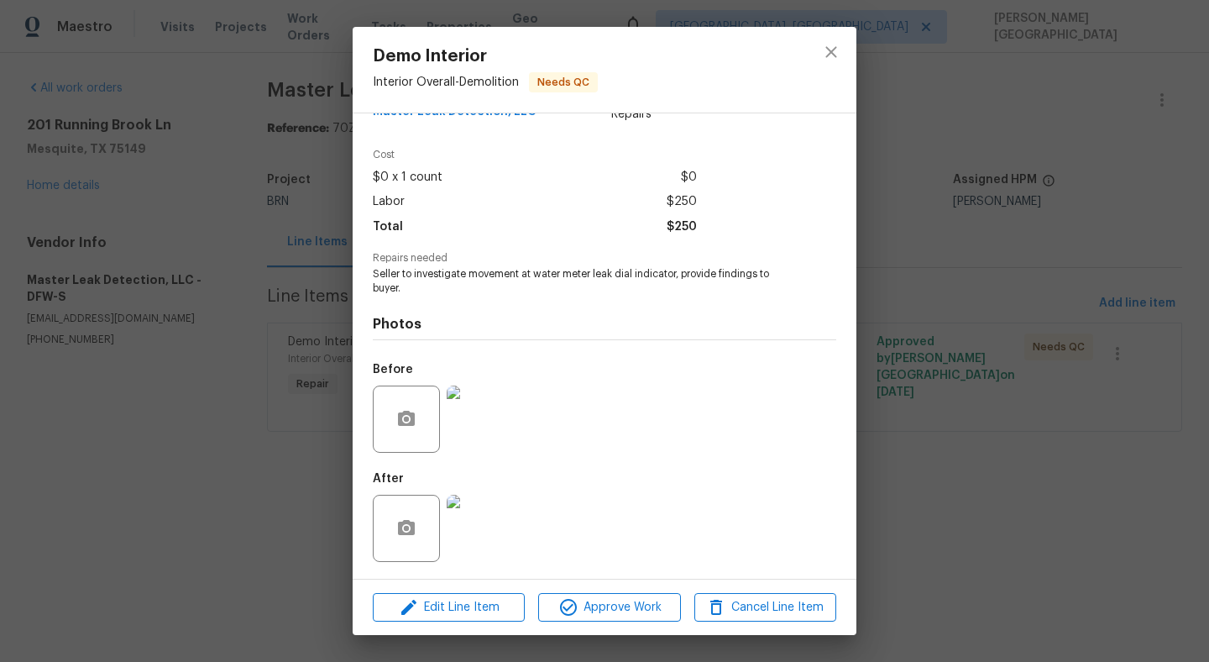
click at [457, 420] on img at bounding box center [480, 418] width 67 height 67
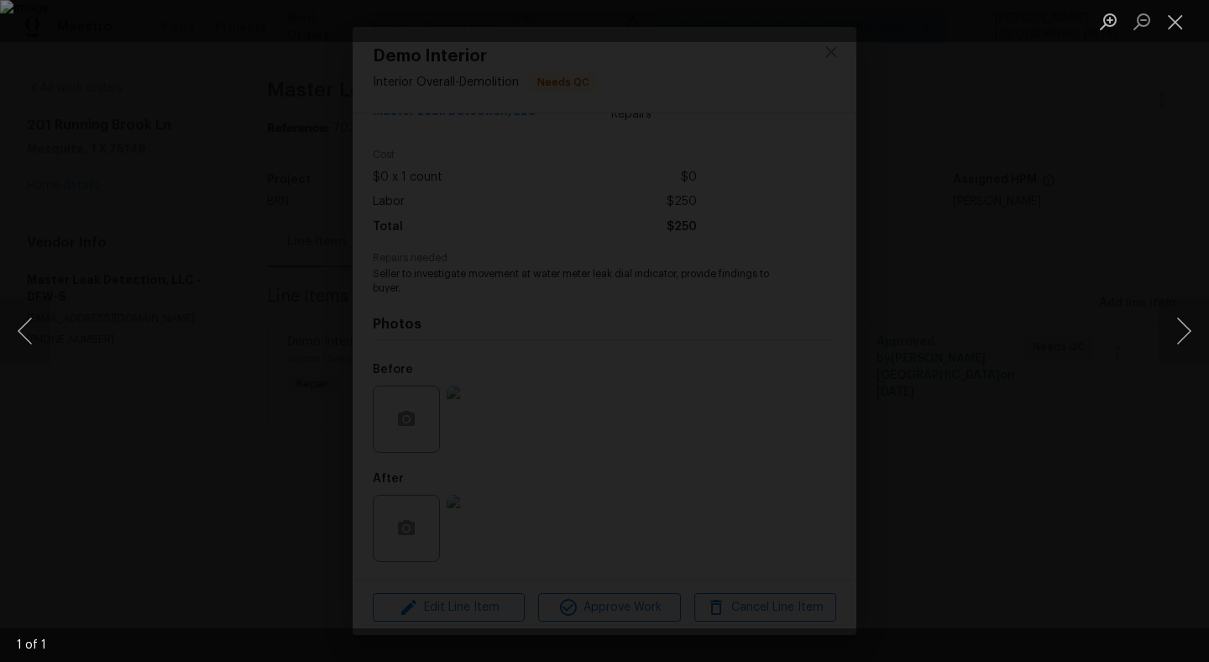
click at [457, 420] on img "Lightbox" at bounding box center [604, 331] width 1209 height 662
click at [583, 594] on div "Lightbox" at bounding box center [604, 331] width 1209 height 662
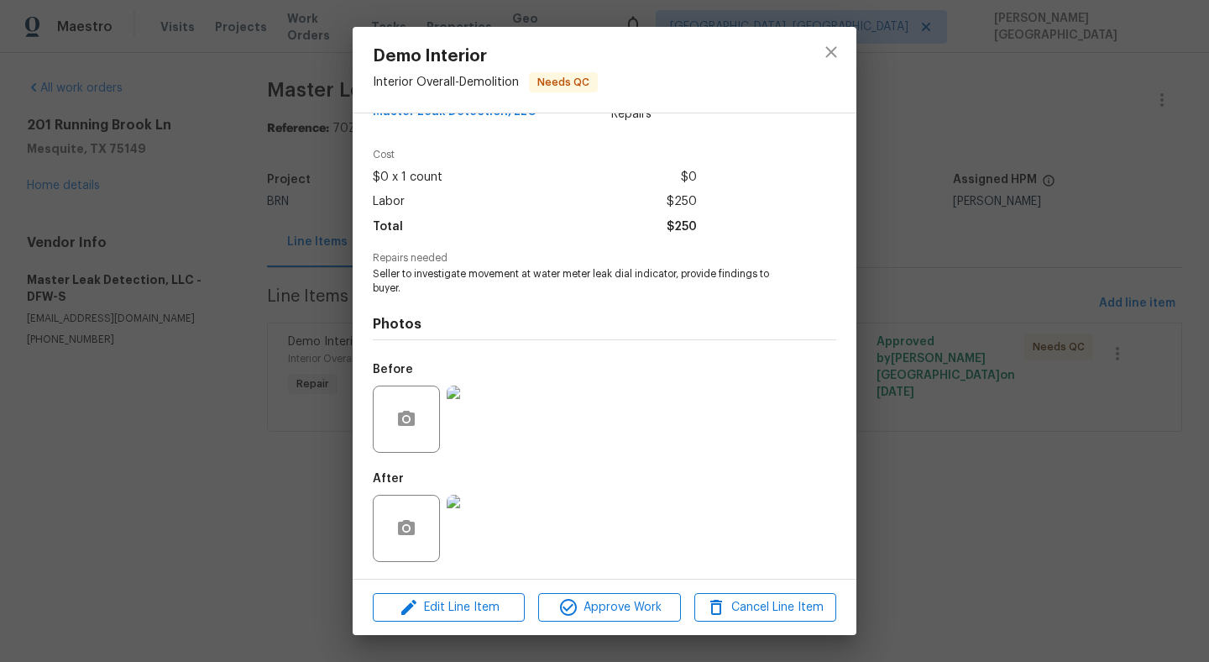
click at [464, 429] on img at bounding box center [480, 418] width 67 height 67
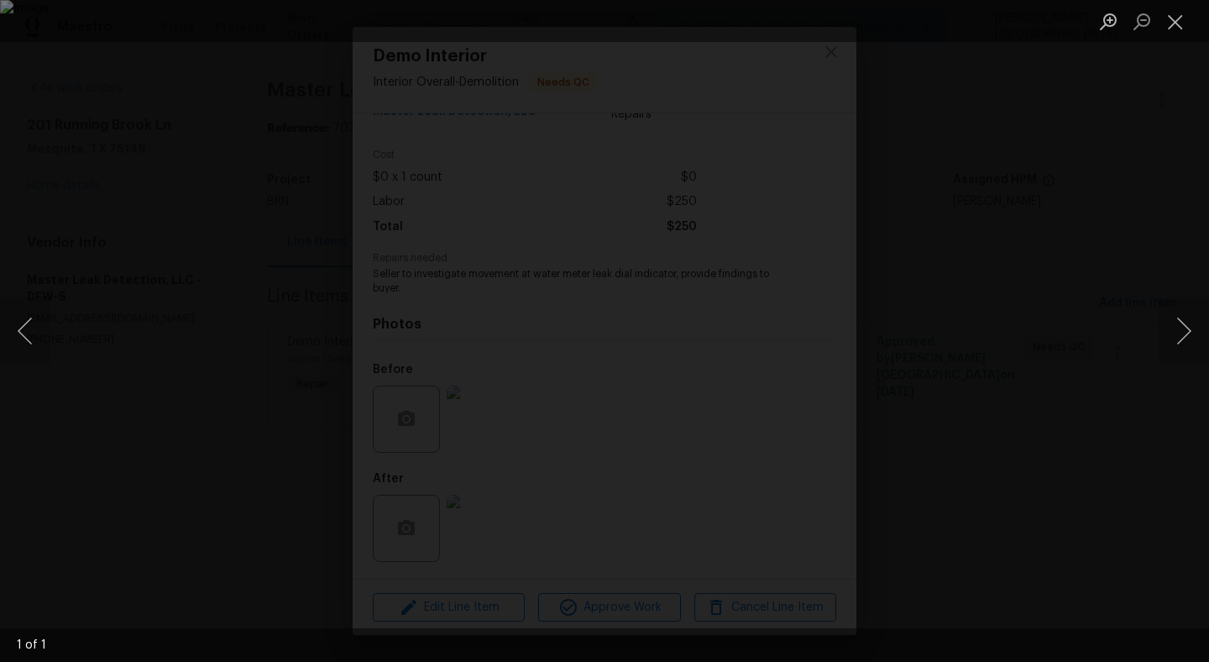
click at [159, 172] on div "Lightbox" at bounding box center [604, 331] width 1209 height 662
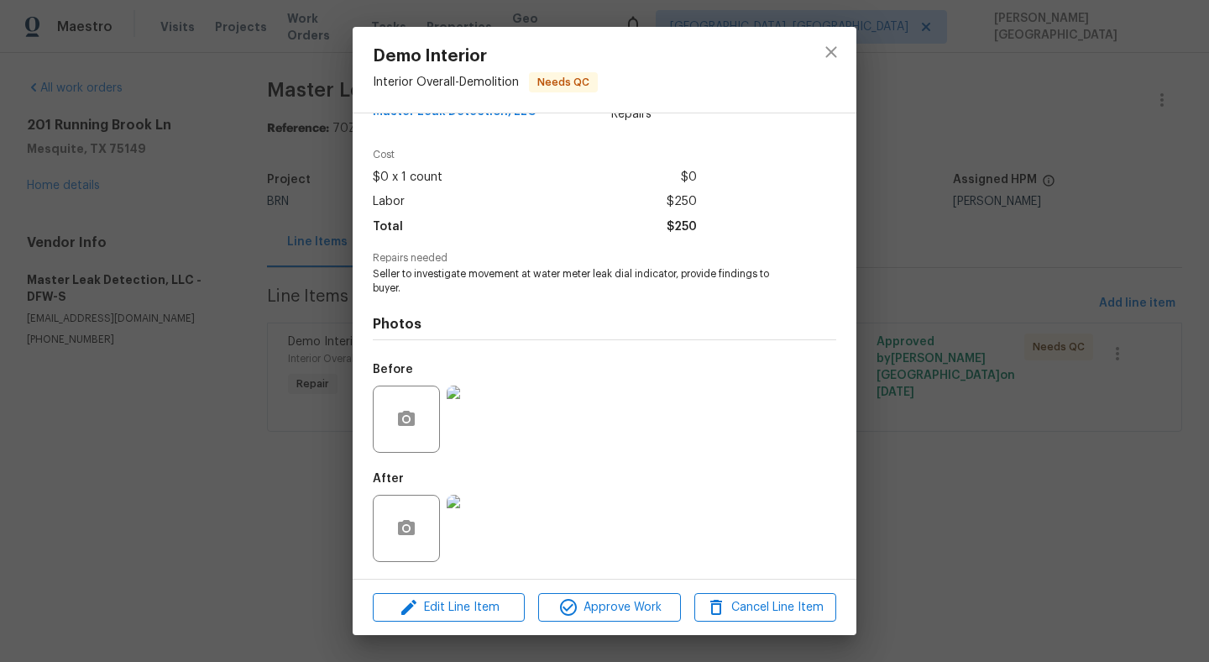
click at [485, 513] on img at bounding box center [480, 527] width 67 height 67
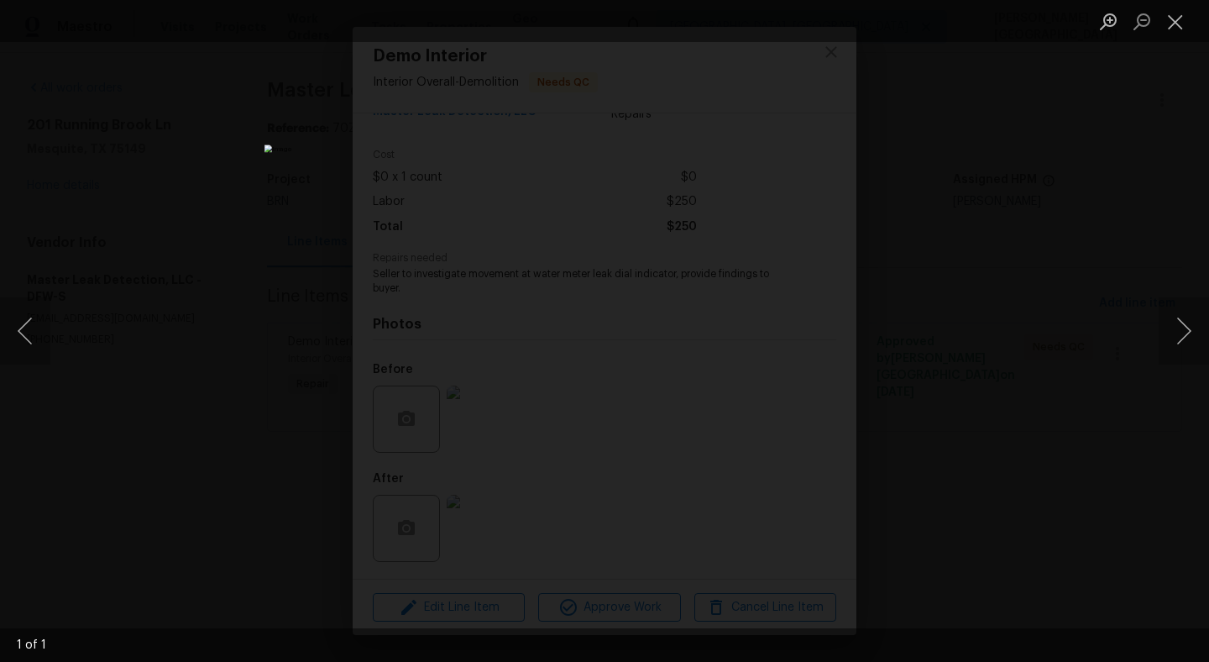
click at [235, 296] on div "Lightbox" at bounding box center [604, 331] width 1209 height 662
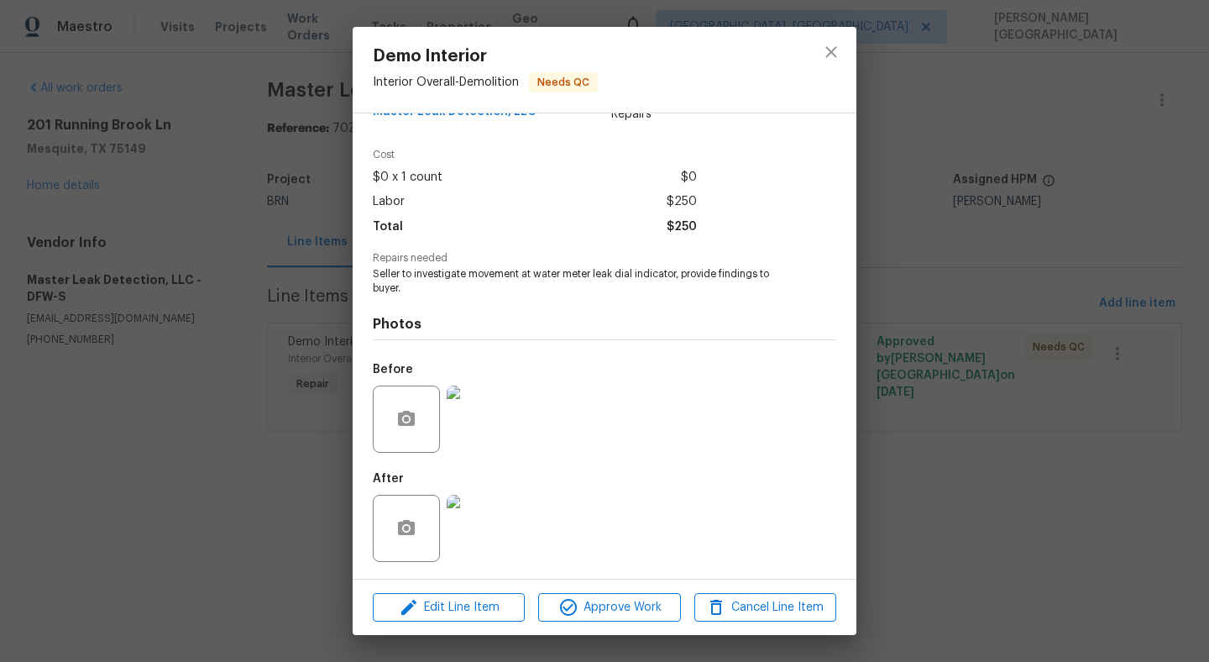
click at [295, 276] on div "Demo Interior Interior Overall - Demolition Needs QC Vendor Master Leak Detecti…" at bounding box center [604, 331] width 1209 height 662
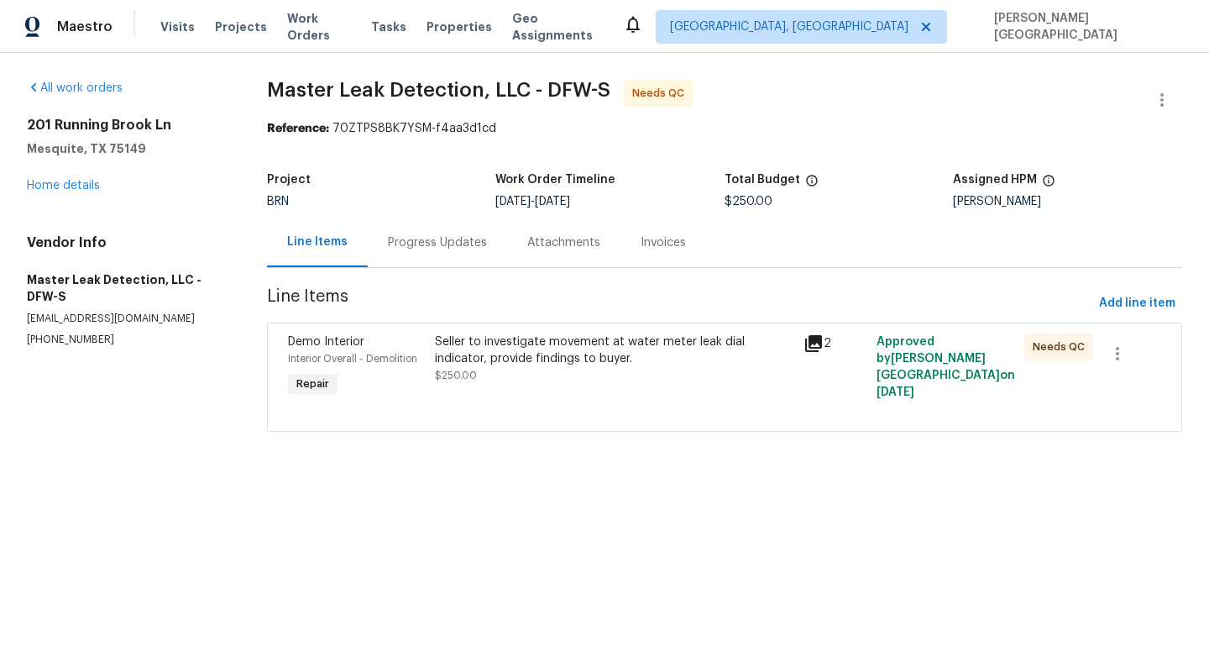
click at [402, 243] on div "Progress Updates" at bounding box center [437, 242] width 99 height 17
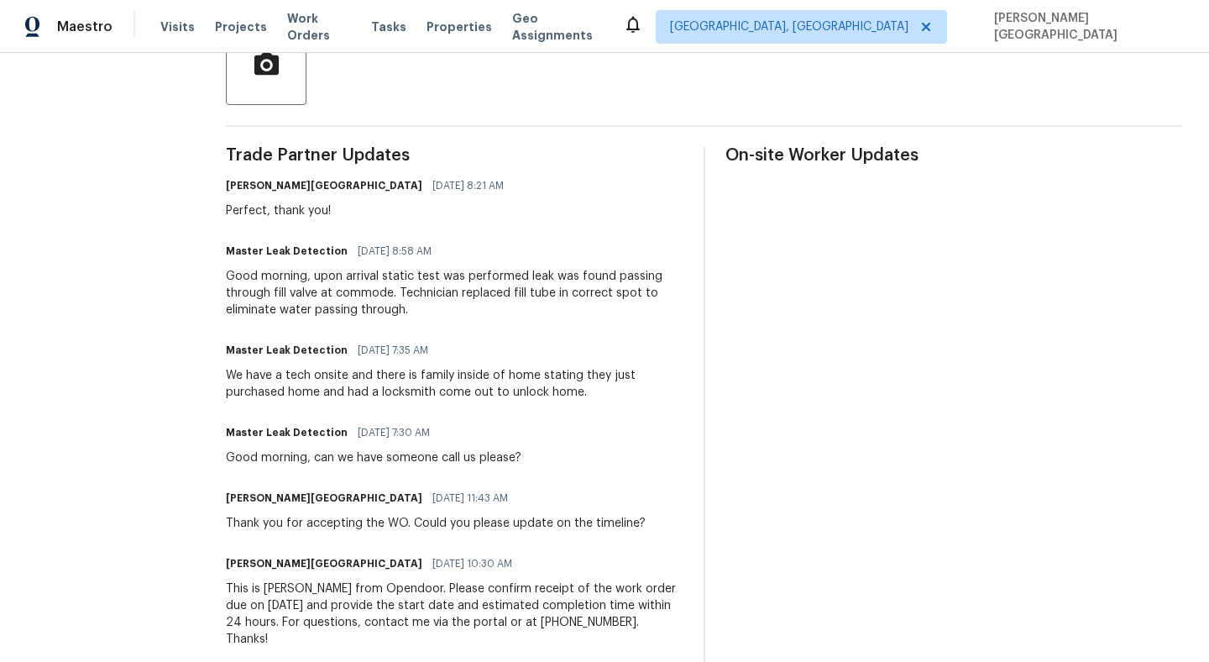
scroll to position [424, 0]
drag, startPoint x: 279, startPoint y: 290, endPoint x: 395, endPoint y: 285, distance: 116.8
click at [395, 285] on div "Good morning, upon arrival static test was performed leak was found passing thr…" at bounding box center [454, 292] width 457 height 50
copy div "fill valve at commode"
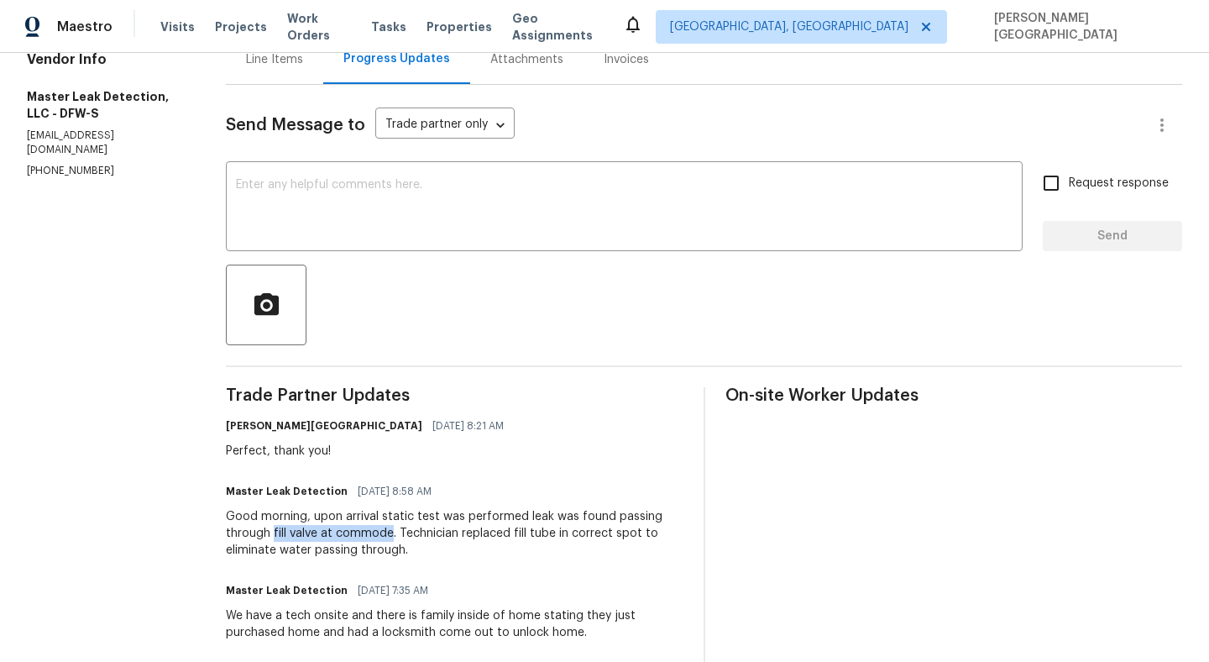
scroll to position [140, 0]
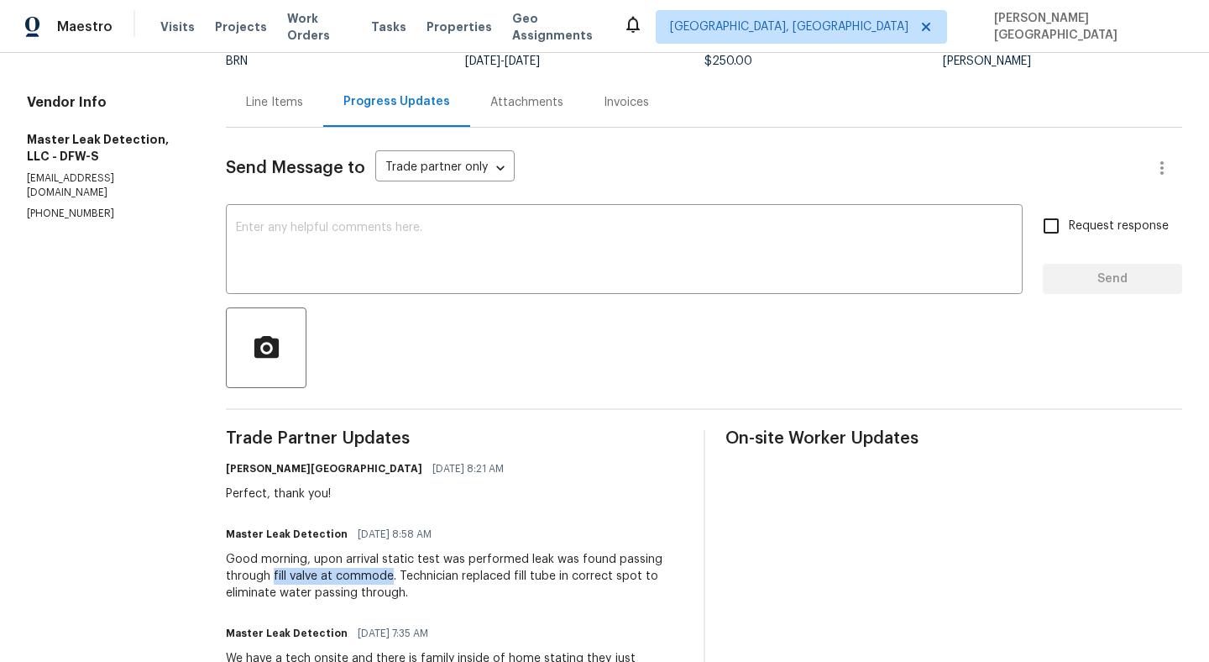
click at [276, 117] on div "Line Items" at bounding box center [274, 102] width 97 height 50
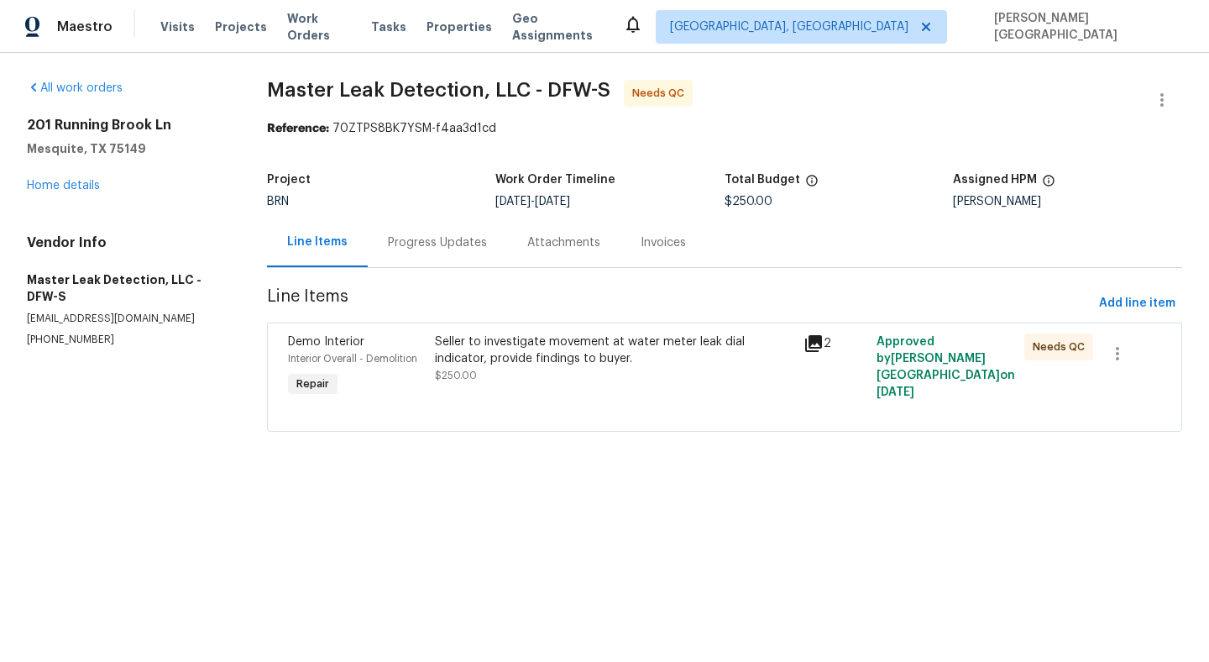
click at [409, 236] on div "Progress Updates" at bounding box center [437, 242] width 99 height 17
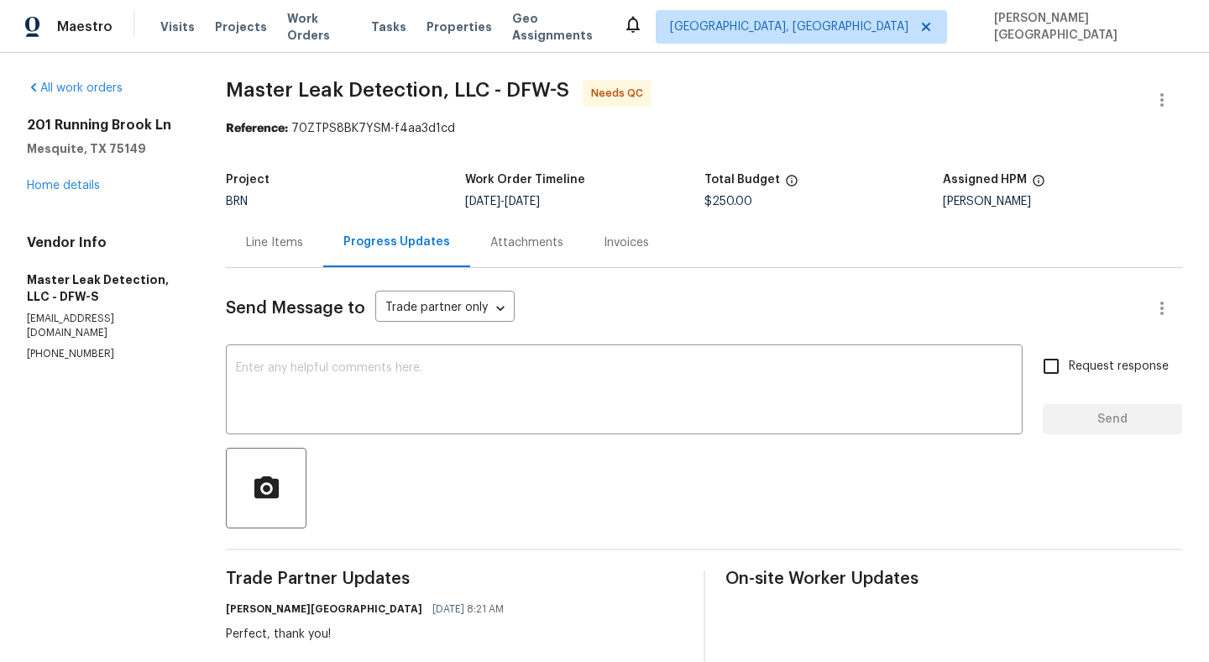
click at [277, 246] on div "Line Items" at bounding box center [274, 242] width 57 height 17
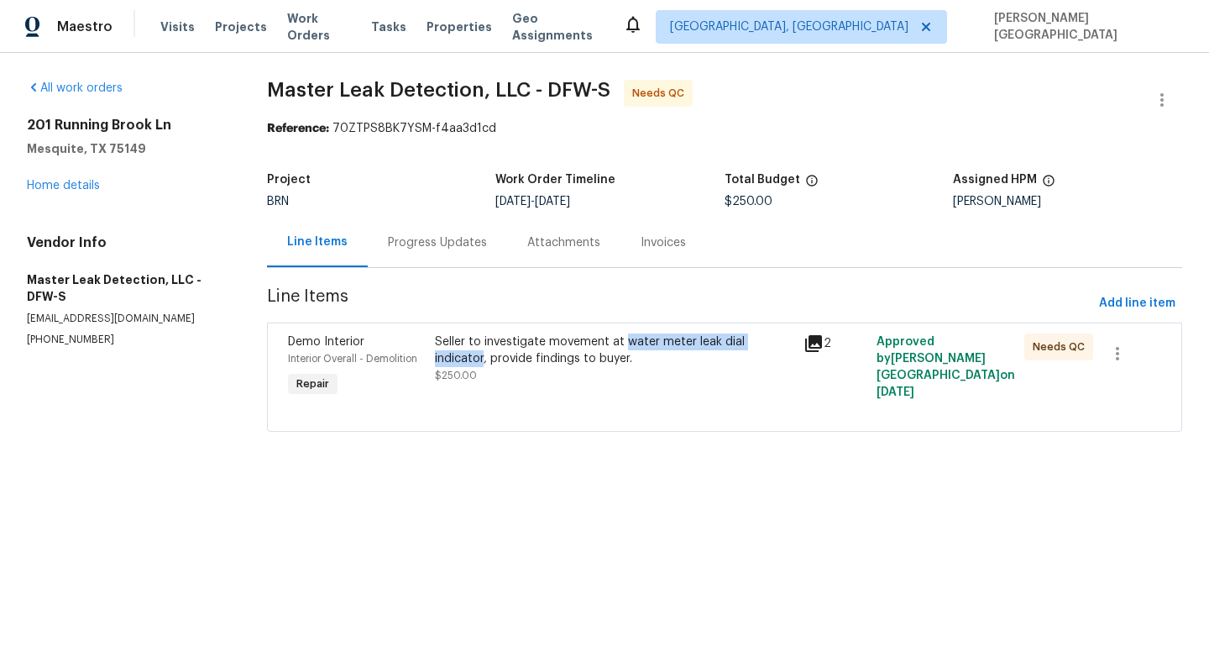
drag, startPoint x: 631, startPoint y: 339, endPoint x: 494, endPoint y: 361, distance: 139.4
click at [494, 361] on div "Seller to investigate movement at water meter leak dial indicator, provide find…" at bounding box center [614, 350] width 358 height 34
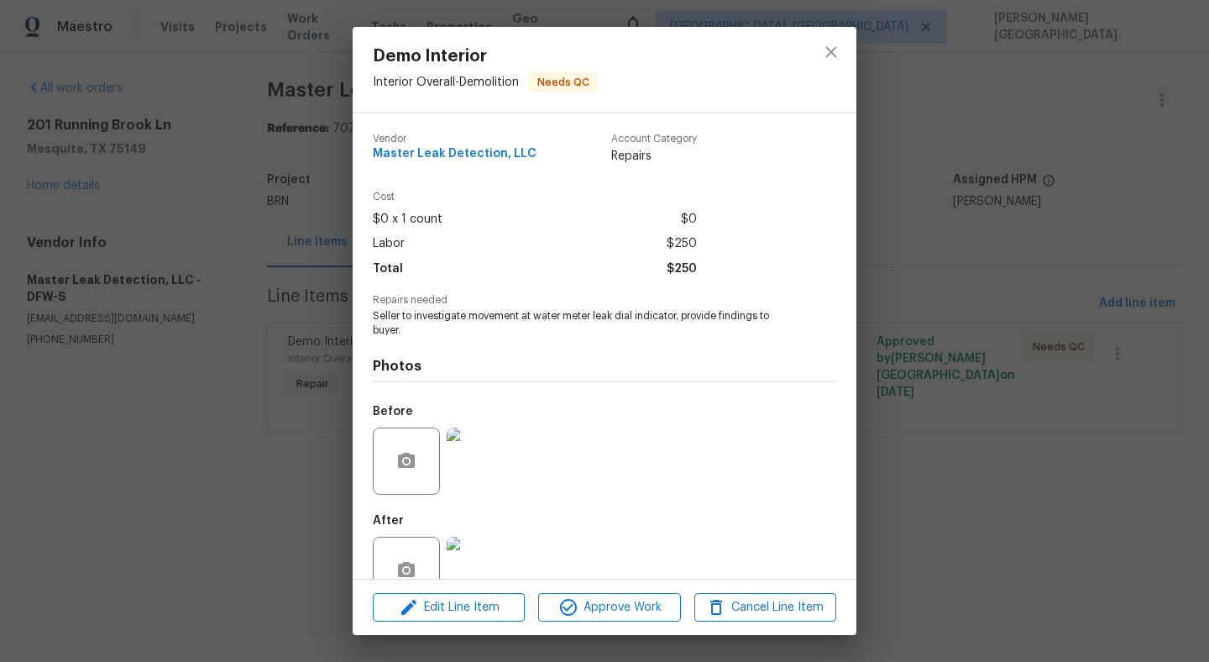
copy div "water meter leak dial indicator,"
click at [1161, 313] on div "Demo Interior Interior Overall - Demolition Needs QC Vendor Master Leak Detecti…" at bounding box center [604, 331] width 1209 height 662
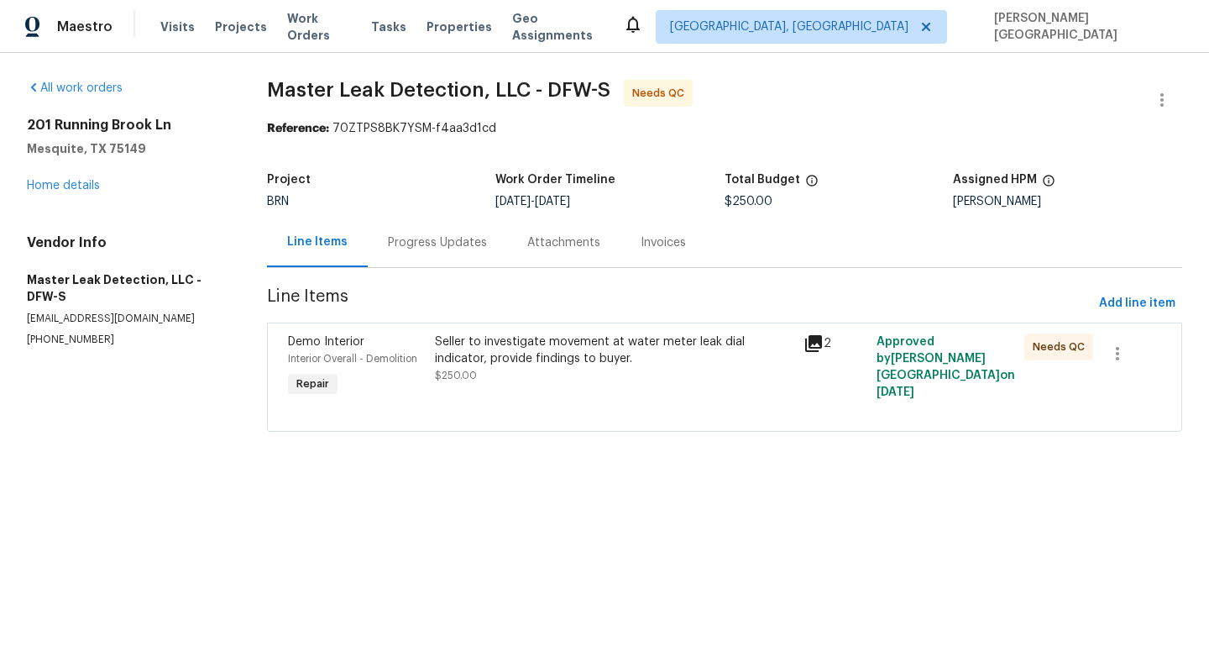
click at [404, 233] on div "Progress Updates" at bounding box center [437, 242] width 139 height 50
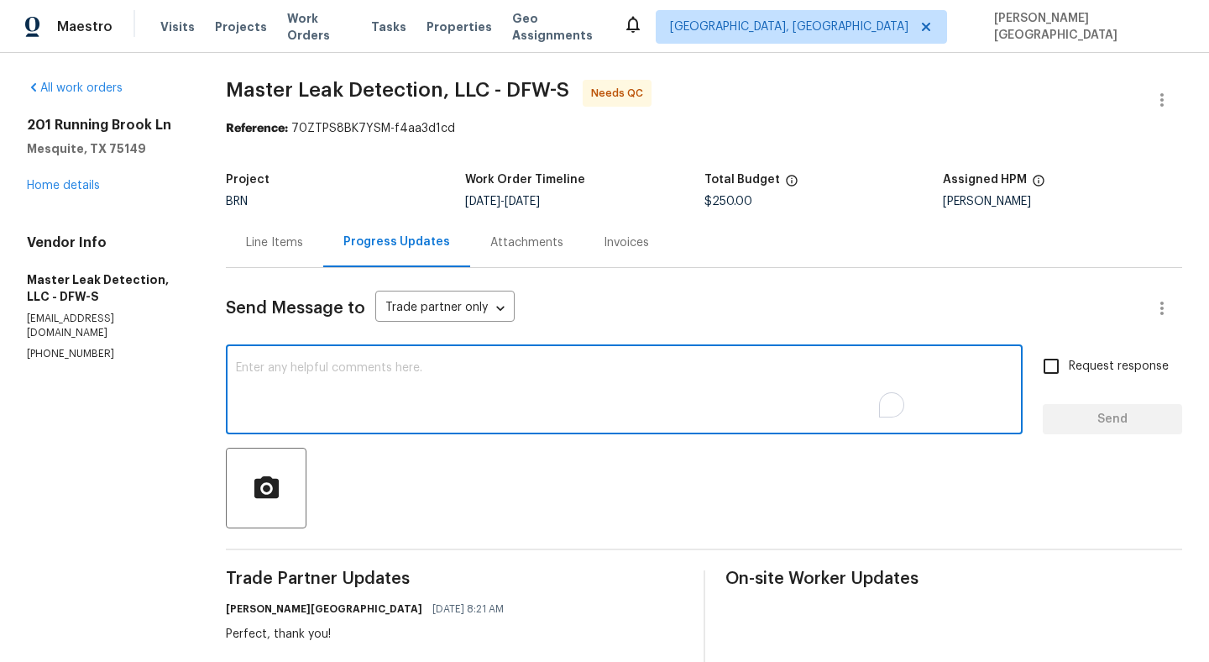
click at [425, 415] on textarea "To enrich screen reader interactions, please activate Accessibility in Grammarl…" at bounding box center [624, 391] width 777 height 59
type textarea "D"
paste textarea "water meter leak dial indicator,"
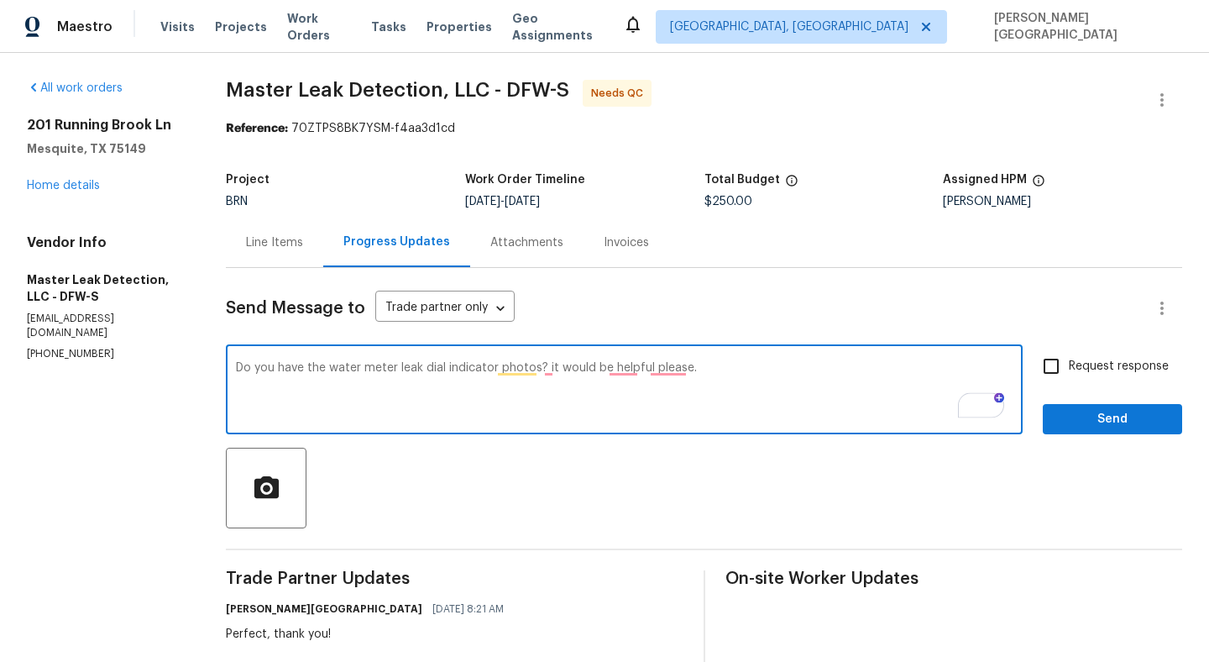
type textarea "Do you have the water meter leak dial indicator photos? it would be helpful ple…"
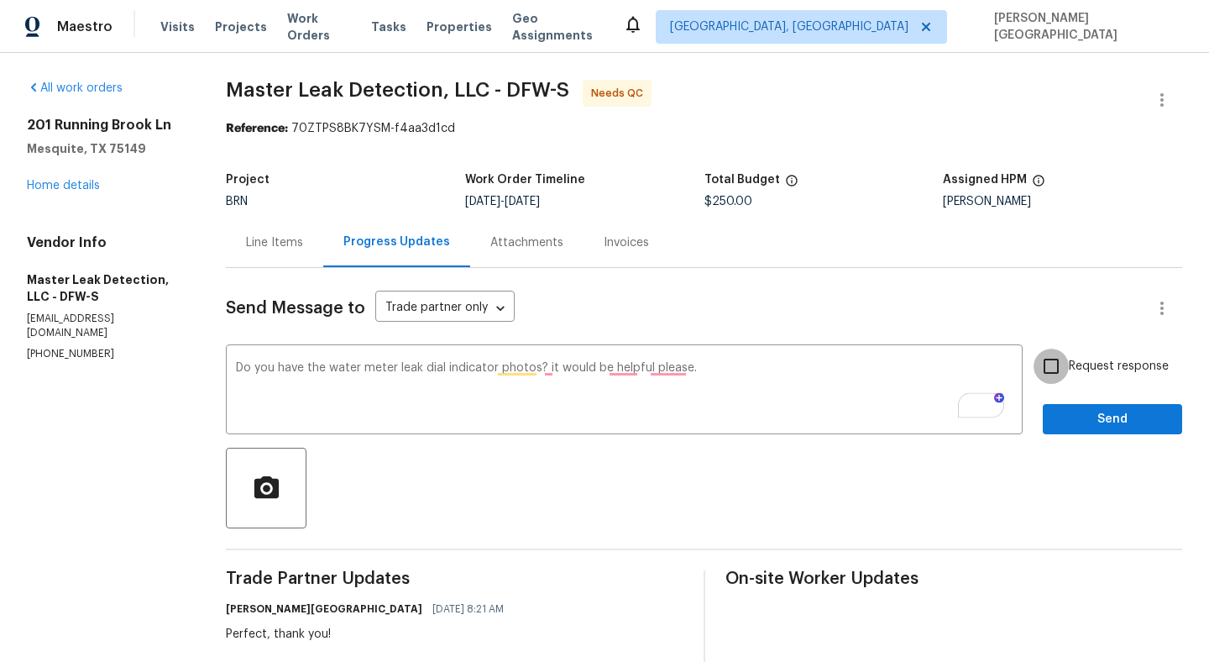
click at [1057, 371] on input "Request response" at bounding box center [1050, 365] width 35 height 35
checkbox input "true"
click at [1084, 426] on span "Send" at bounding box center [1112, 419] width 112 height 21
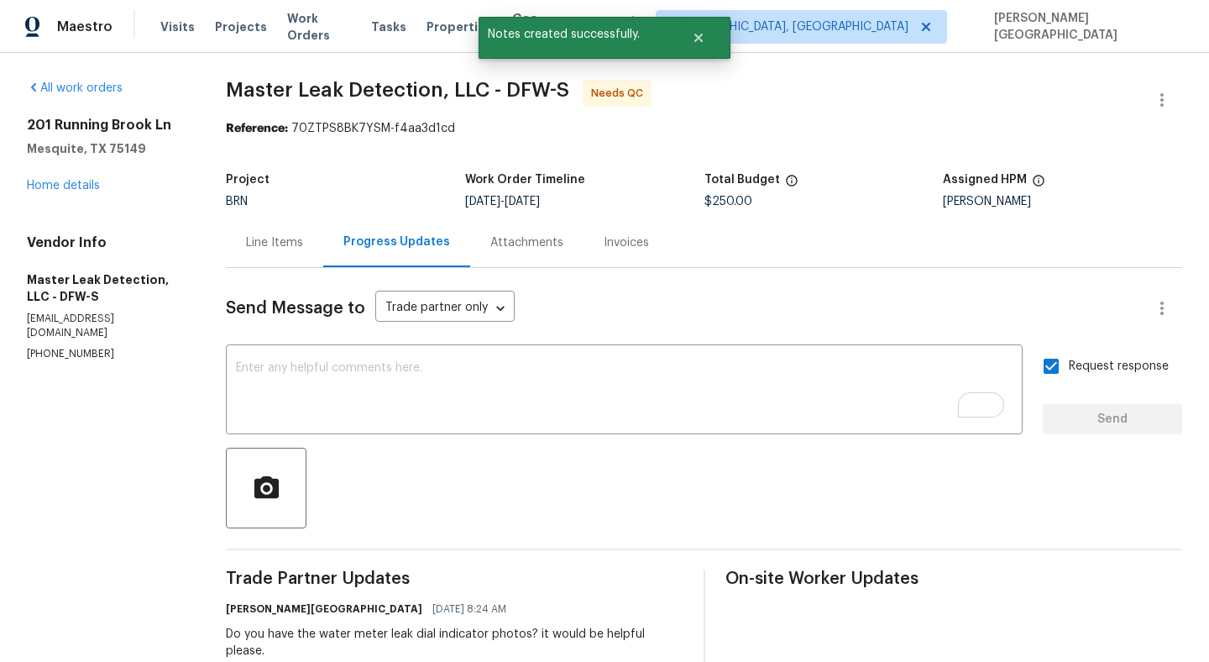
click at [260, 82] on span "Master Leak Detection, LLC - DFW-S" at bounding box center [397, 90] width 343 height 20
click at [381, 82] on span "Master Leak Detection, LLC - DFW-S" at bounding box center [397, 90] width 343 height 20
copy span "Master Leak Detection"
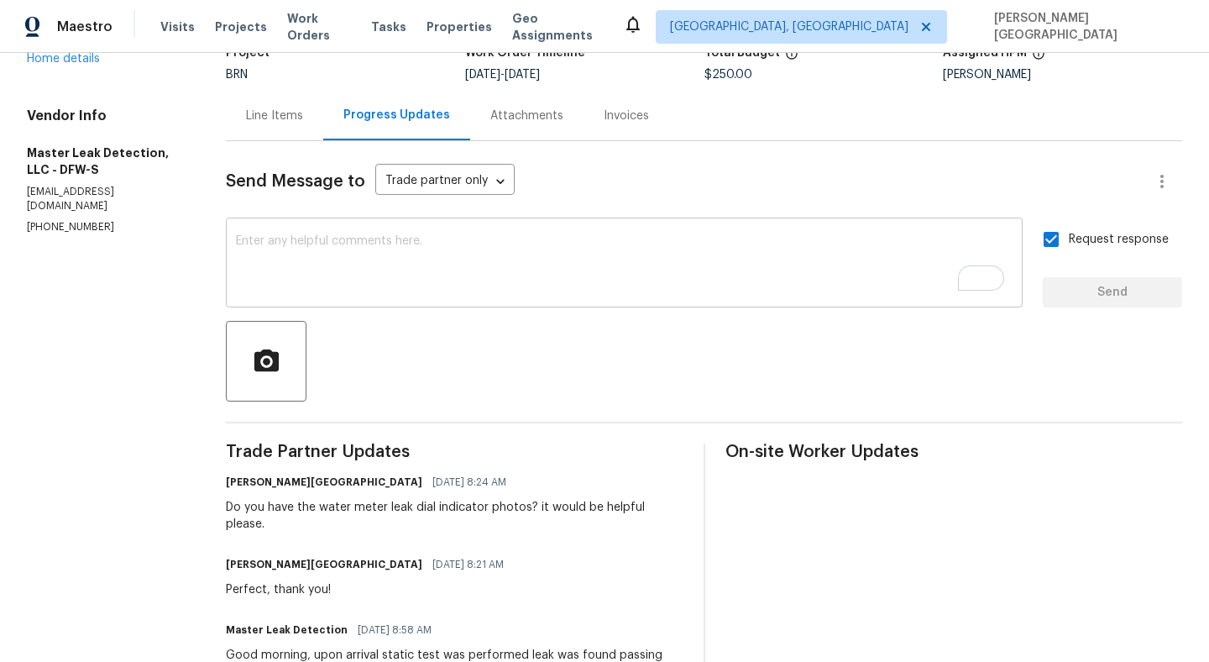
scroll to position [322, 0]
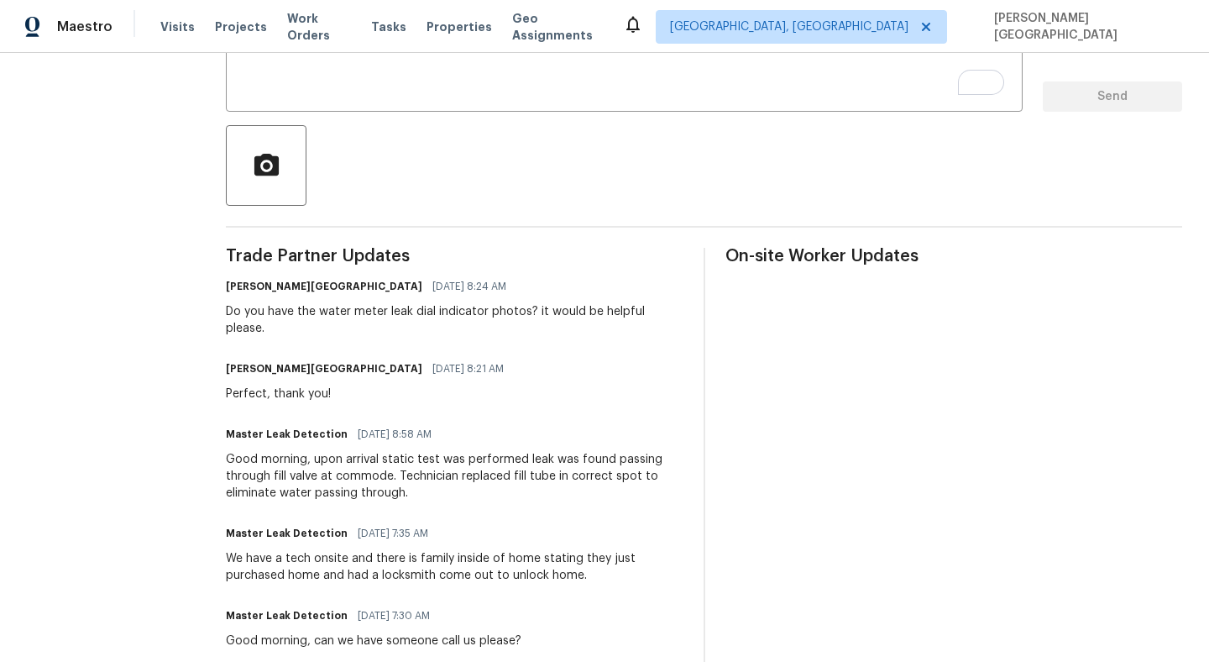
click at [329, 312] on div "Do you have the water meter leak dial indicator photos? it would be helpful ple…" at bounding box center [454, 320] width 457 height 34
click at [477, 302] on div "Isabel Sangeetha Ireland 09/22/2025 8:24 AM Do you have the water meter leak di…" at bounding box center [454, 306] width 457 height 62
click at [343, 316] on div "Do you have the water meter leak dial indicator photos? it would be helpful ple…" at bounding box center [454, 320] width 457 height 34
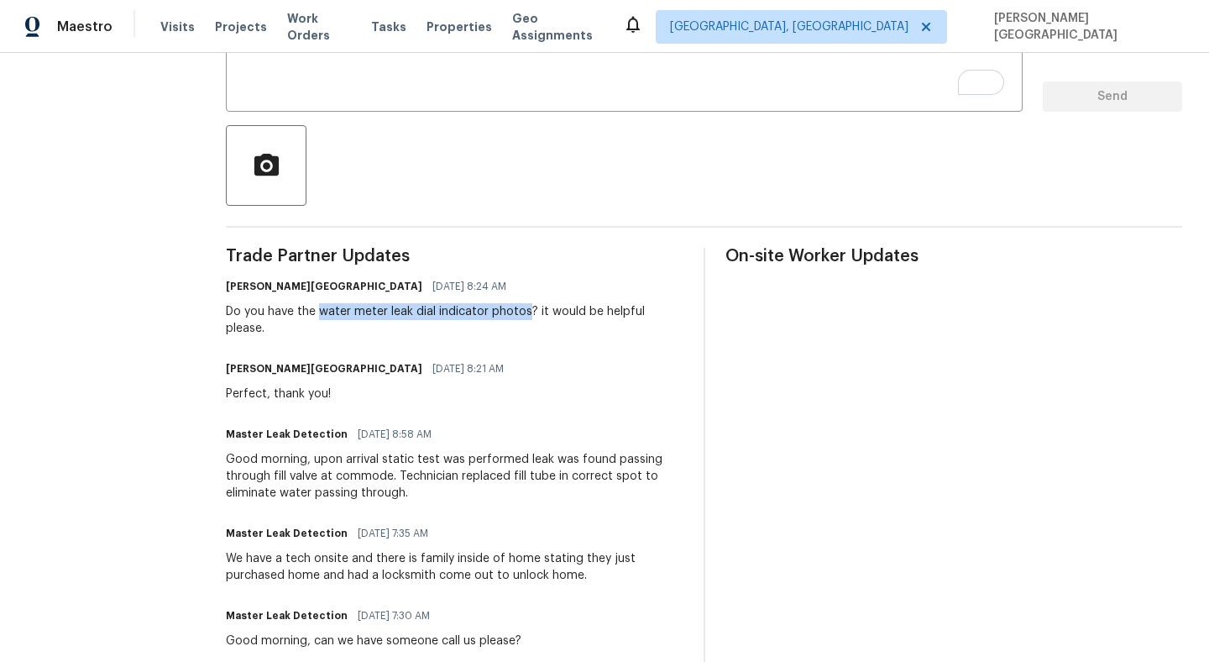
click at [499, 316] on div "Do you have the water meter leak dial indicator photos? it would be helpful ple…" at bounding box center [454, 320] width 457 height 34
